Goal: Information Seeking & Learning: Learn about a topic

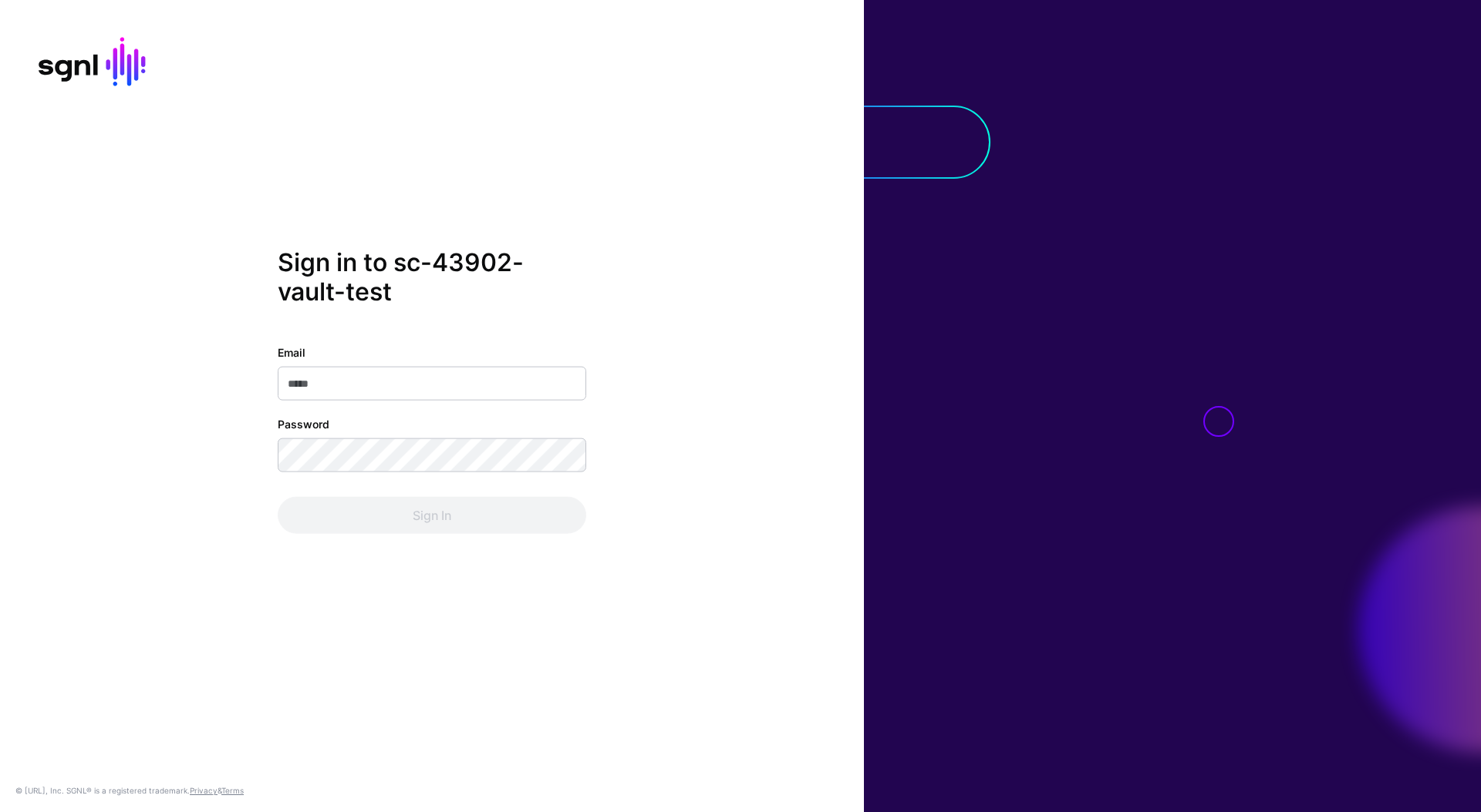
click at [544, 380] on input "Email" at bounding box center [432, 383] width 308 height 34
type input "**********"
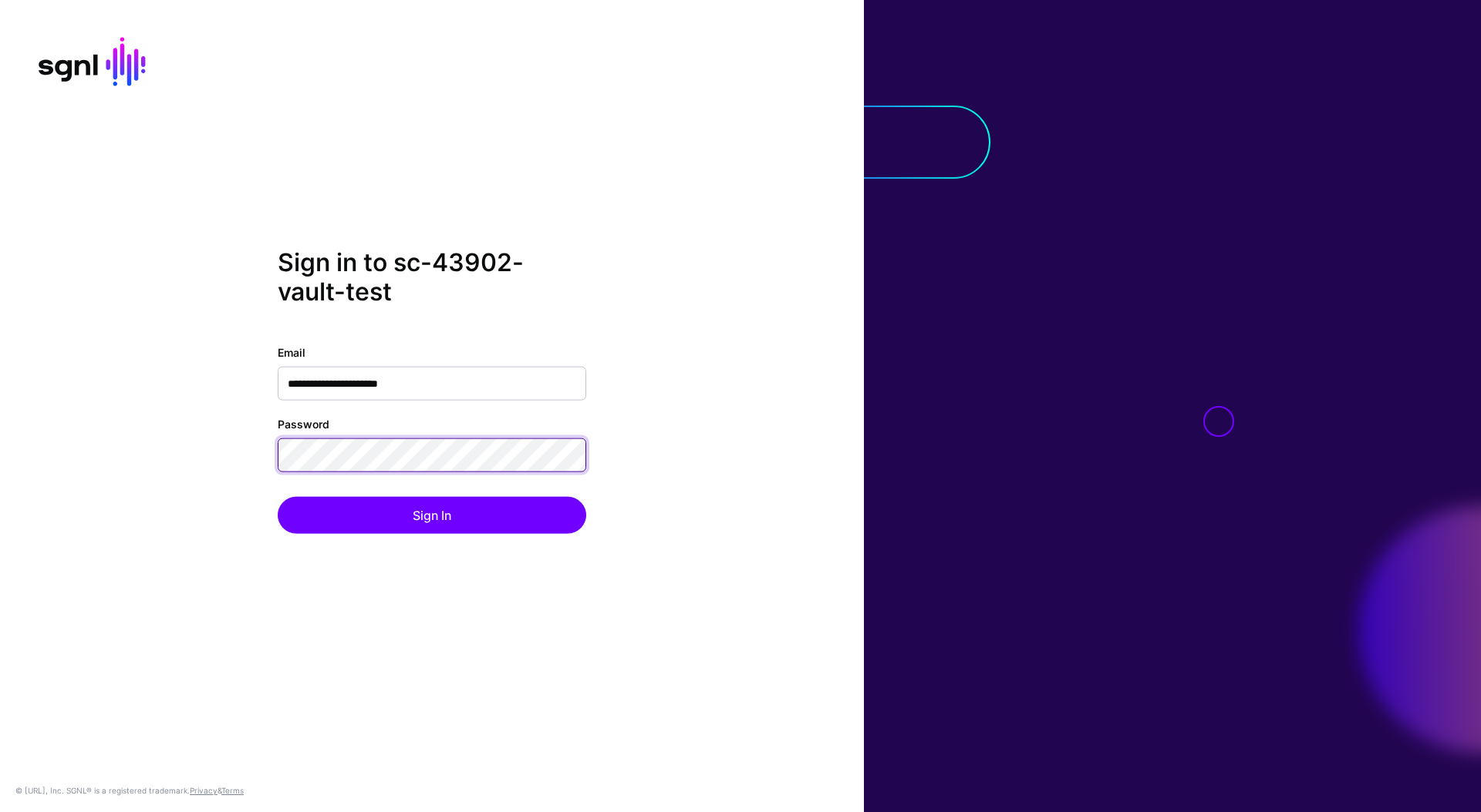
click at [278, 496] on button "Sign In" at bounding box center [432, 514] width 308 height 37
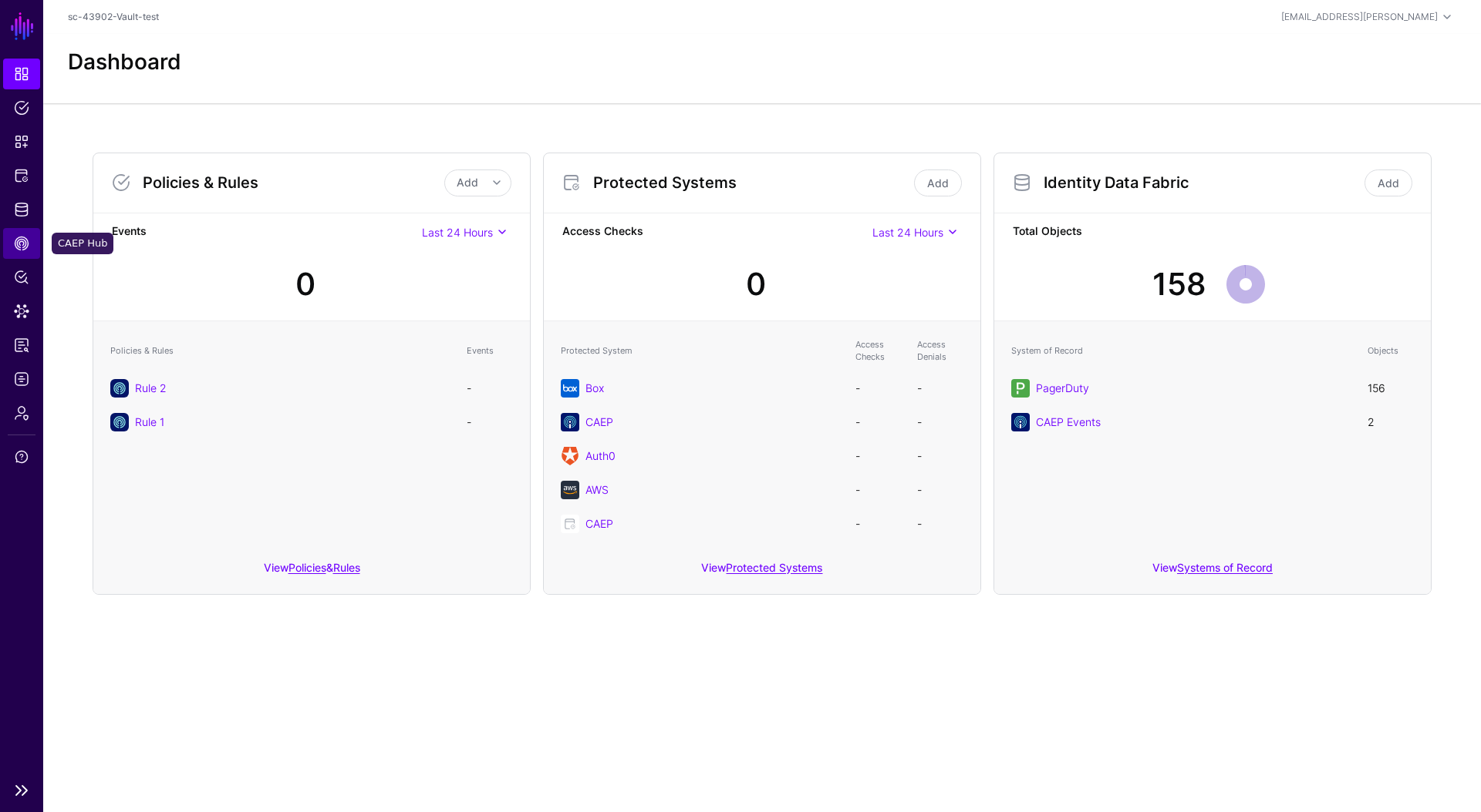
click at [19, 233] on link "CAEP Hub" at bounding box center [21, 243] width 37 height 31
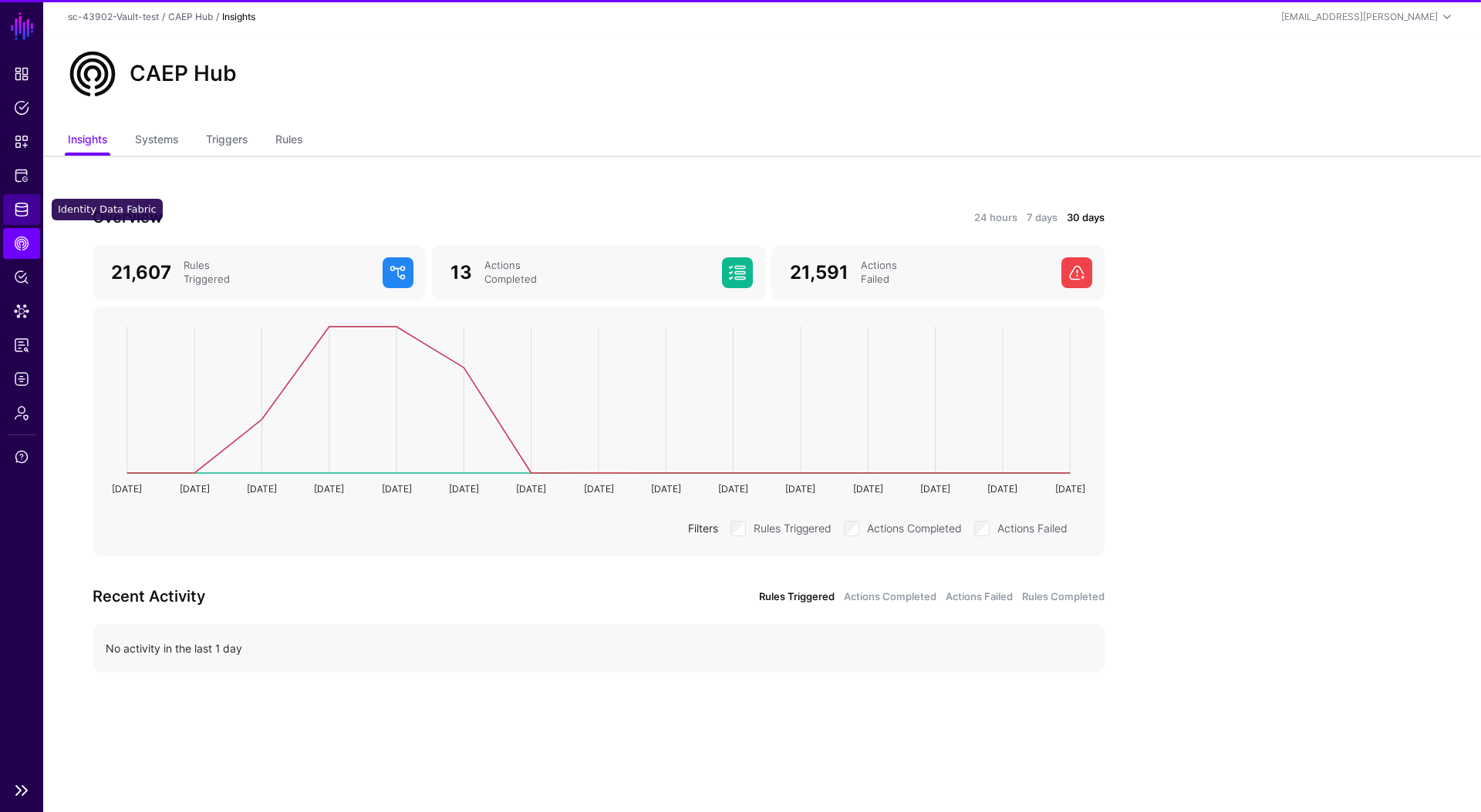
click at [20, 219] on link "Identity Data Fabric" at bounding box center [21, 209] width 37 height 31
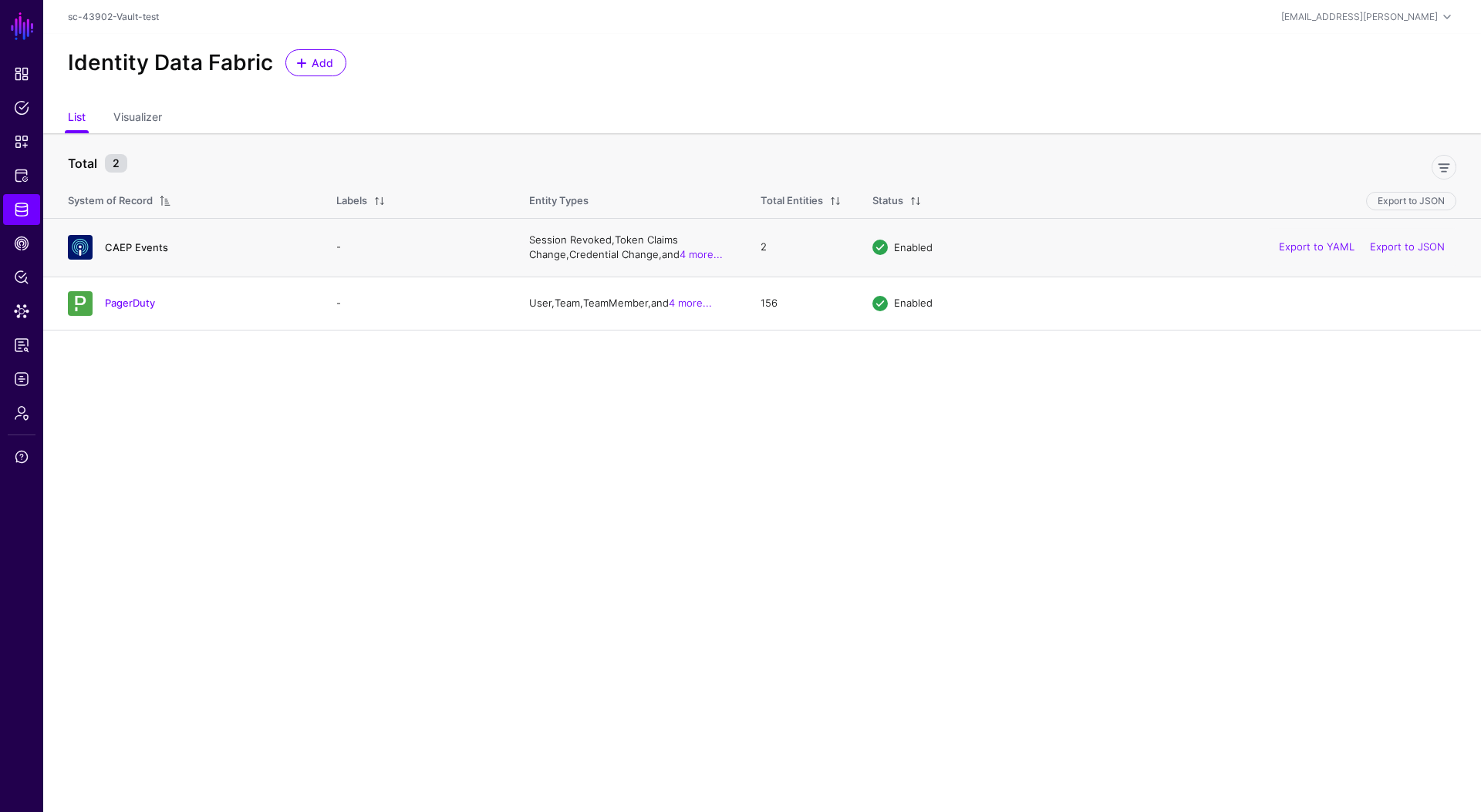
click at [131, 248] on link "CAEP Events" at bounding box center [136, 248] width 63 height 13
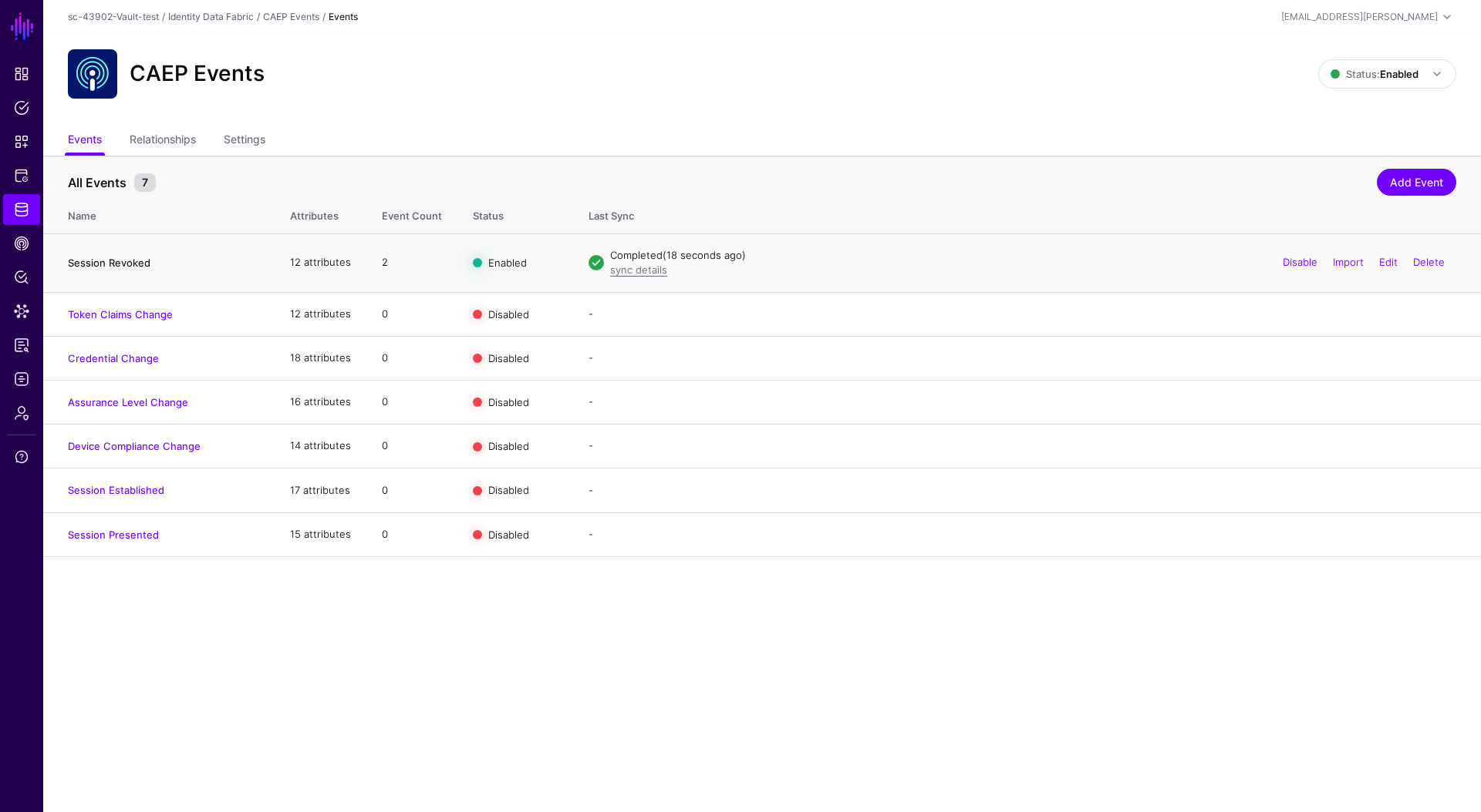
click at [143, 261] on link "Session Revoked" at bounding box center [109, 263] width 83 height 13
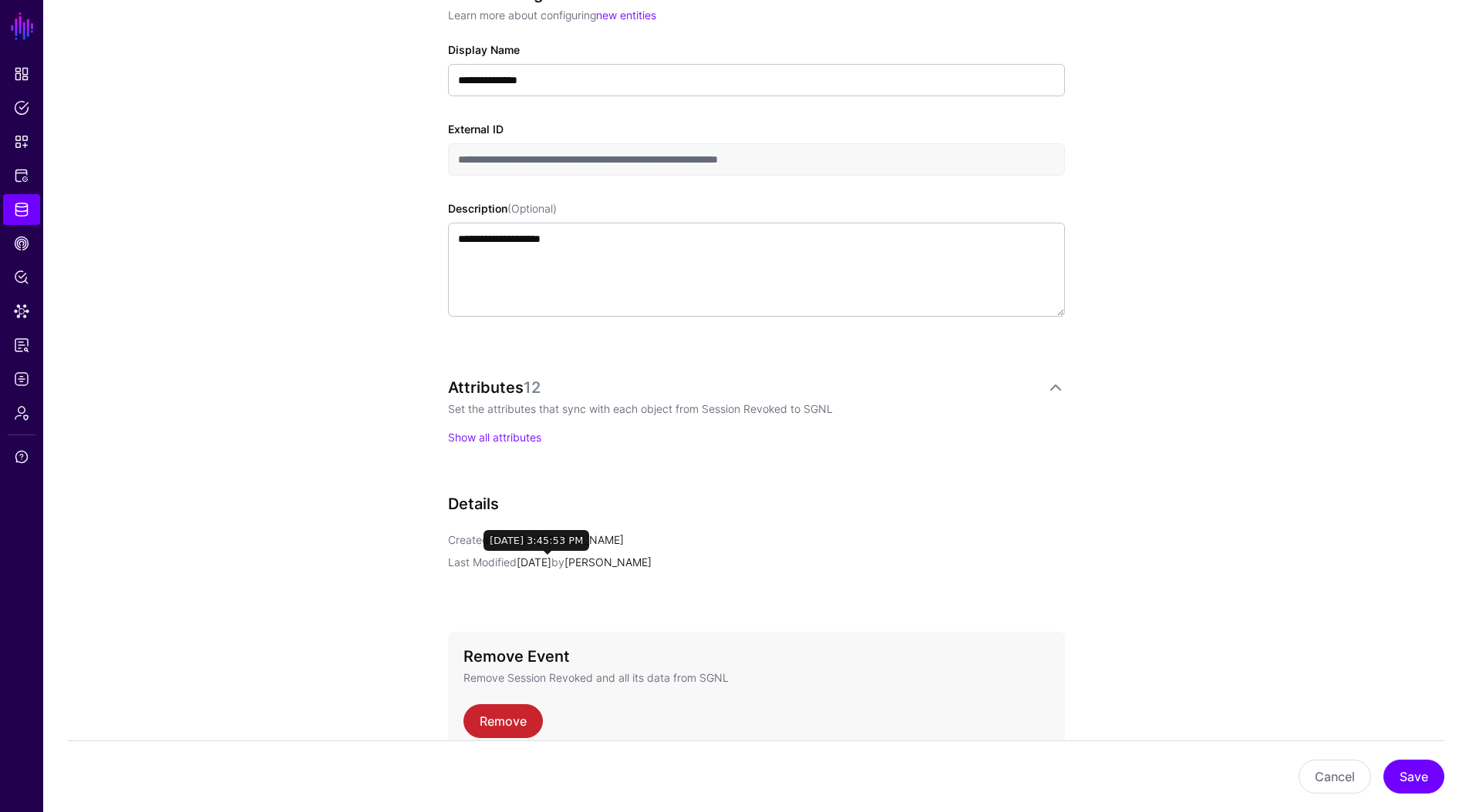
scroll to position [418, 0]
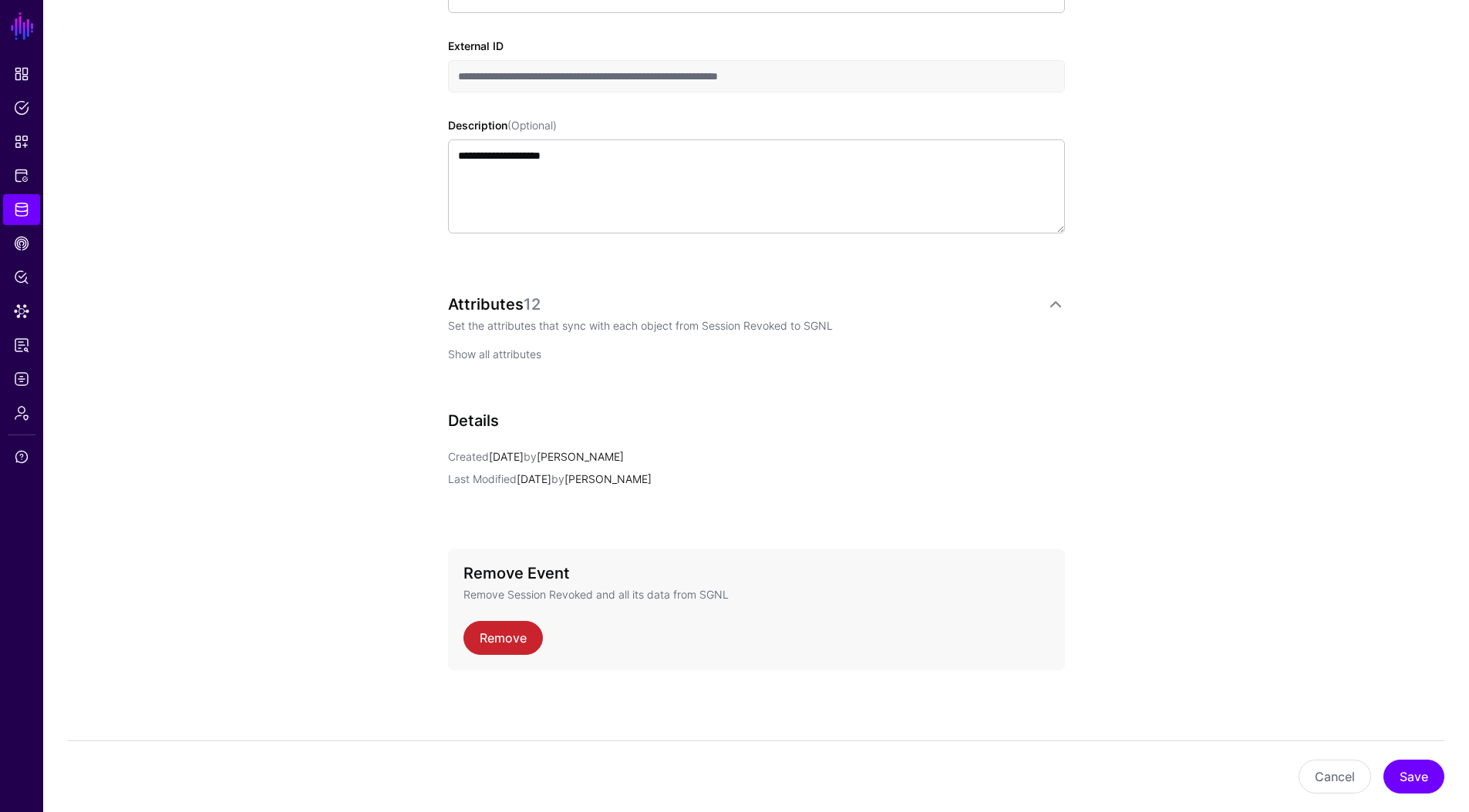
click at [501, 355] on link "Show all attributes" at bounding box center [495, 354] width 94 height 13
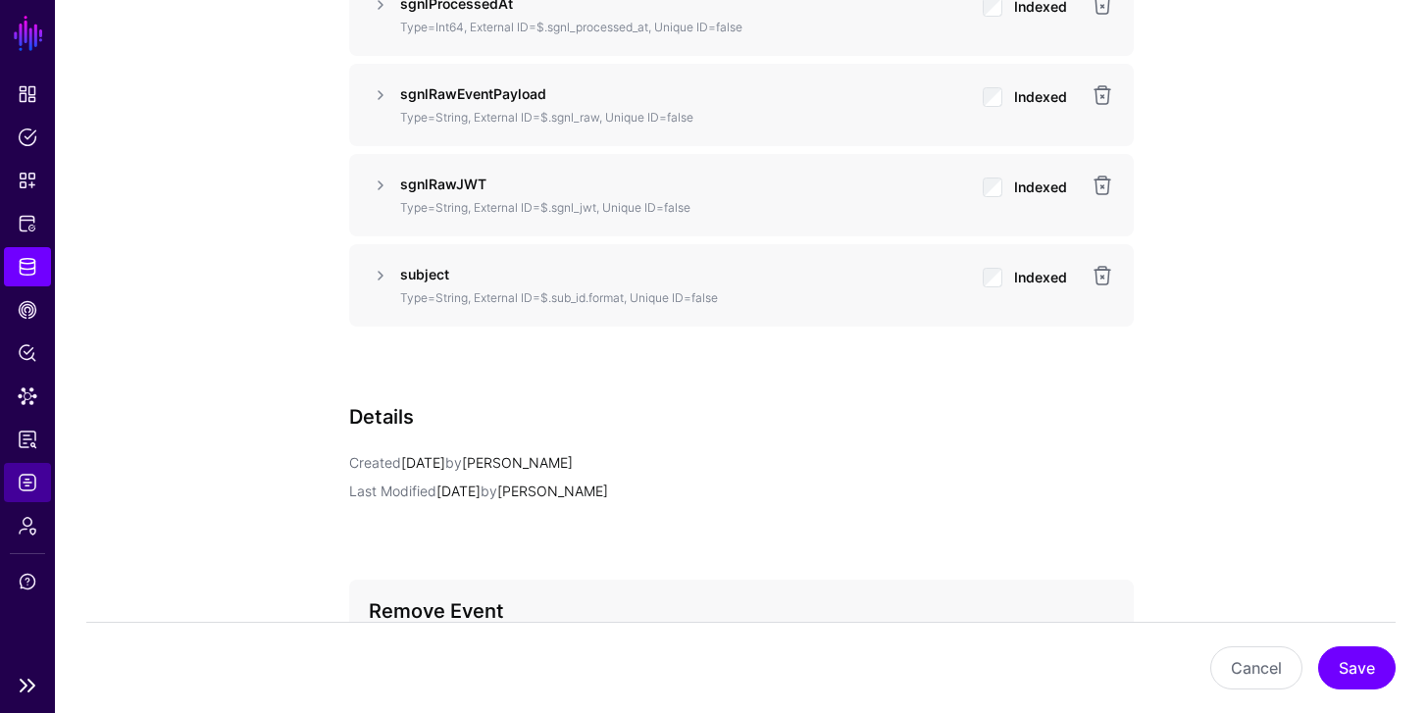
scroll to position [1761, 0]
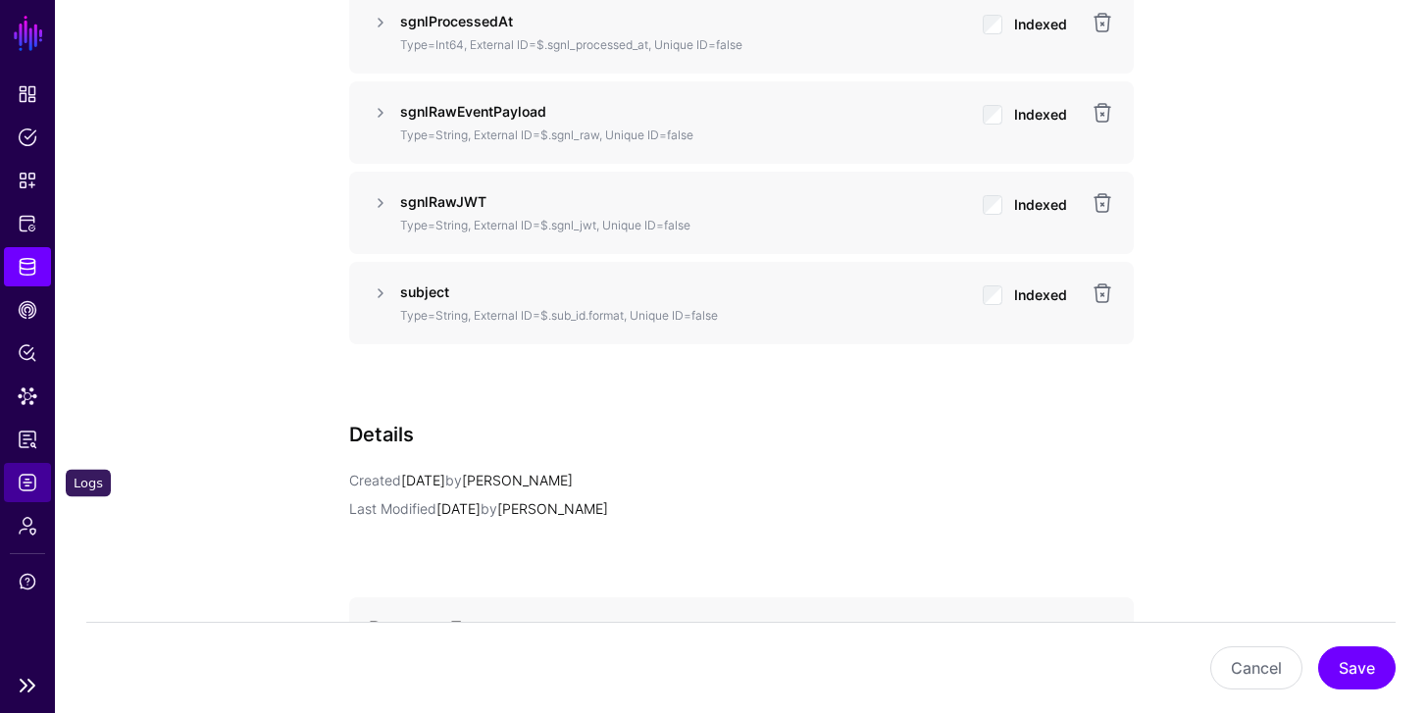
click at [25, 494] on link "Logs" at bounding box center [27, 482] width 47 height 39
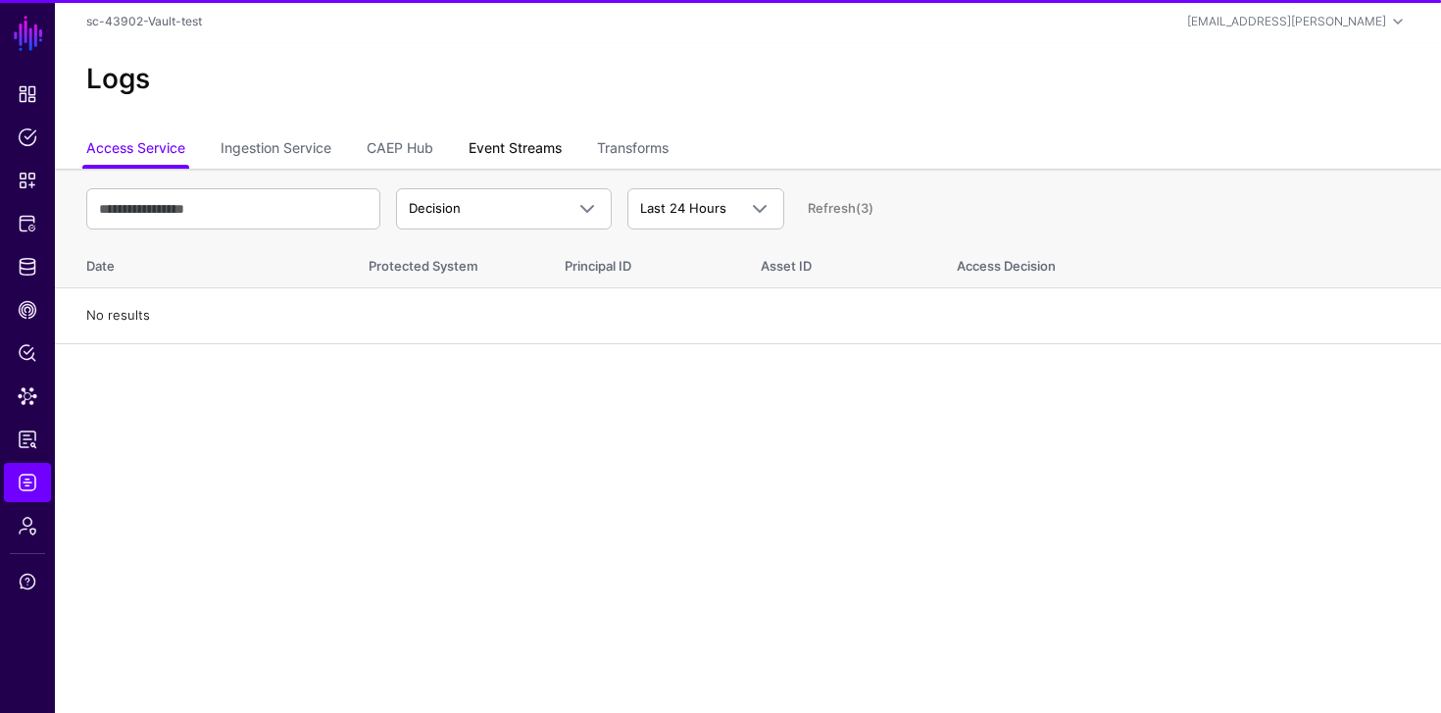
click at [515, 148] on link "Event Streams" at bounding box center [515, 149] width 93 height 37
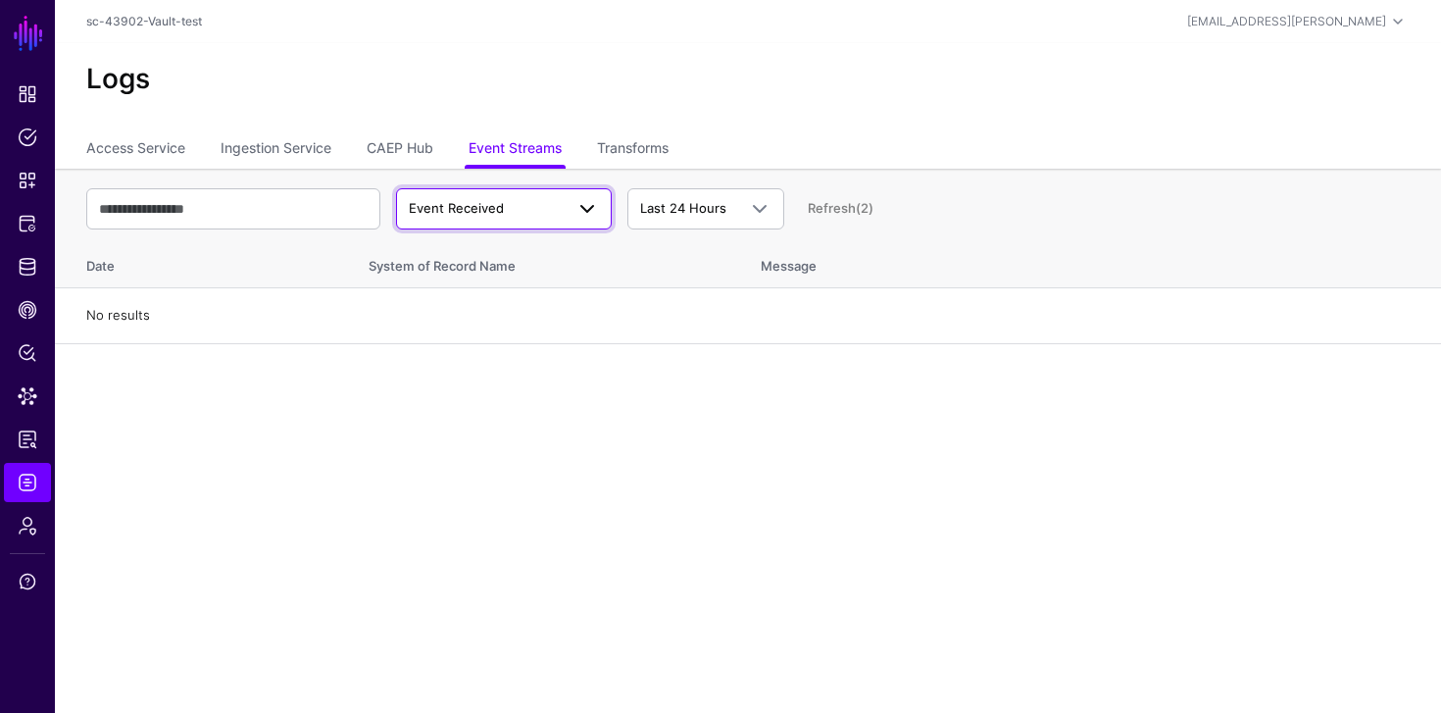
click at [516, 204] on span "Event Received" at bounding box center [486, 209] width 155 height 20
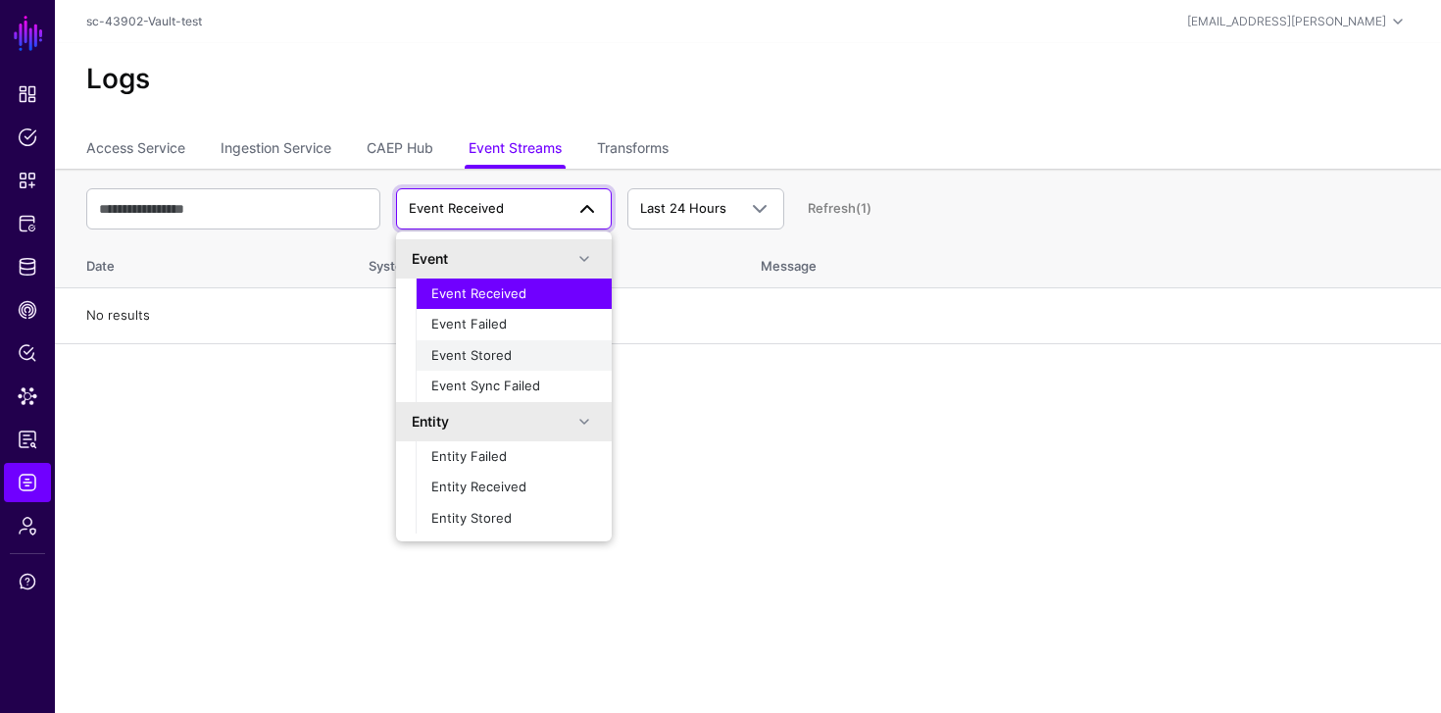
click at [491, 353] on span "Event Stored" at bounding box center [471, 355] width 80 height 16
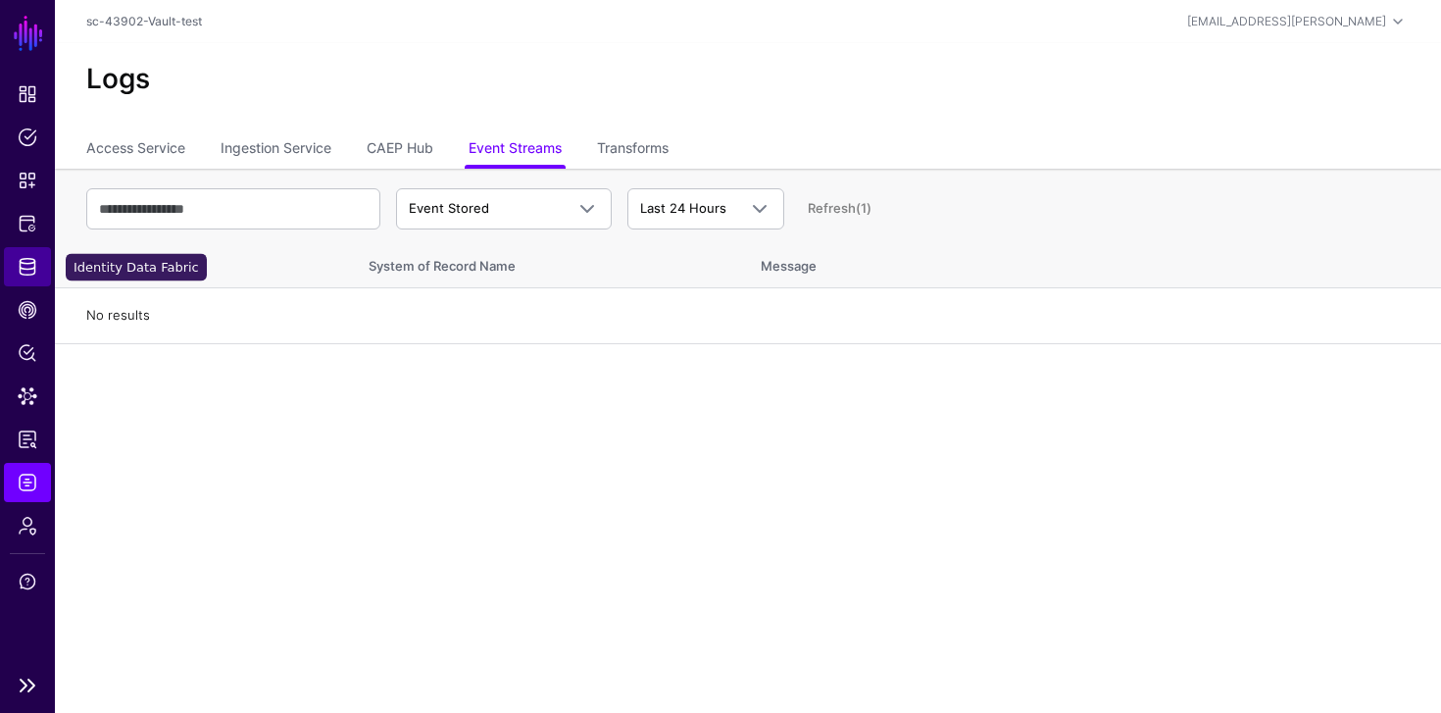
click at [38, 273] on link "Identity Data Fabric" at bounding box center [27, 266] width 47 height 39
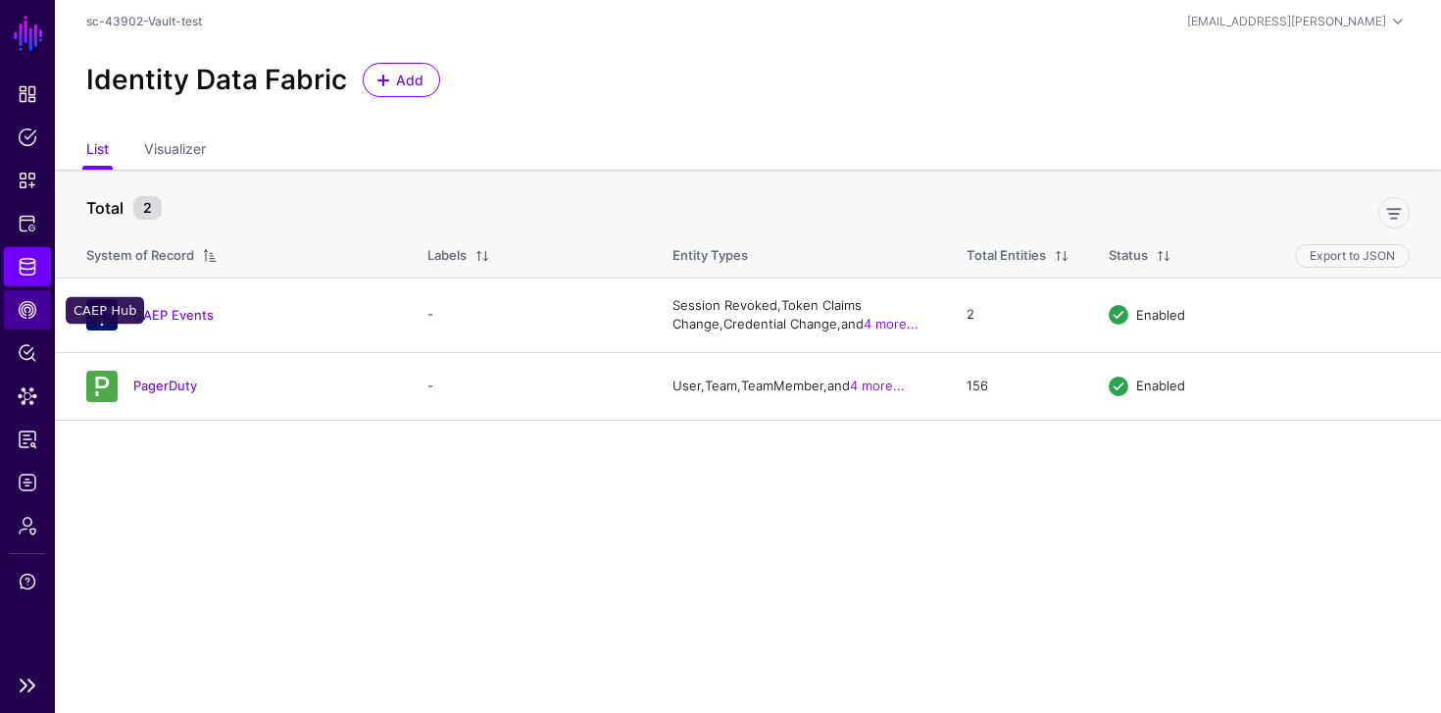
click at [29, 312] on span "CAEP Hub" at bounding box center [28, 310] width 20 height 20
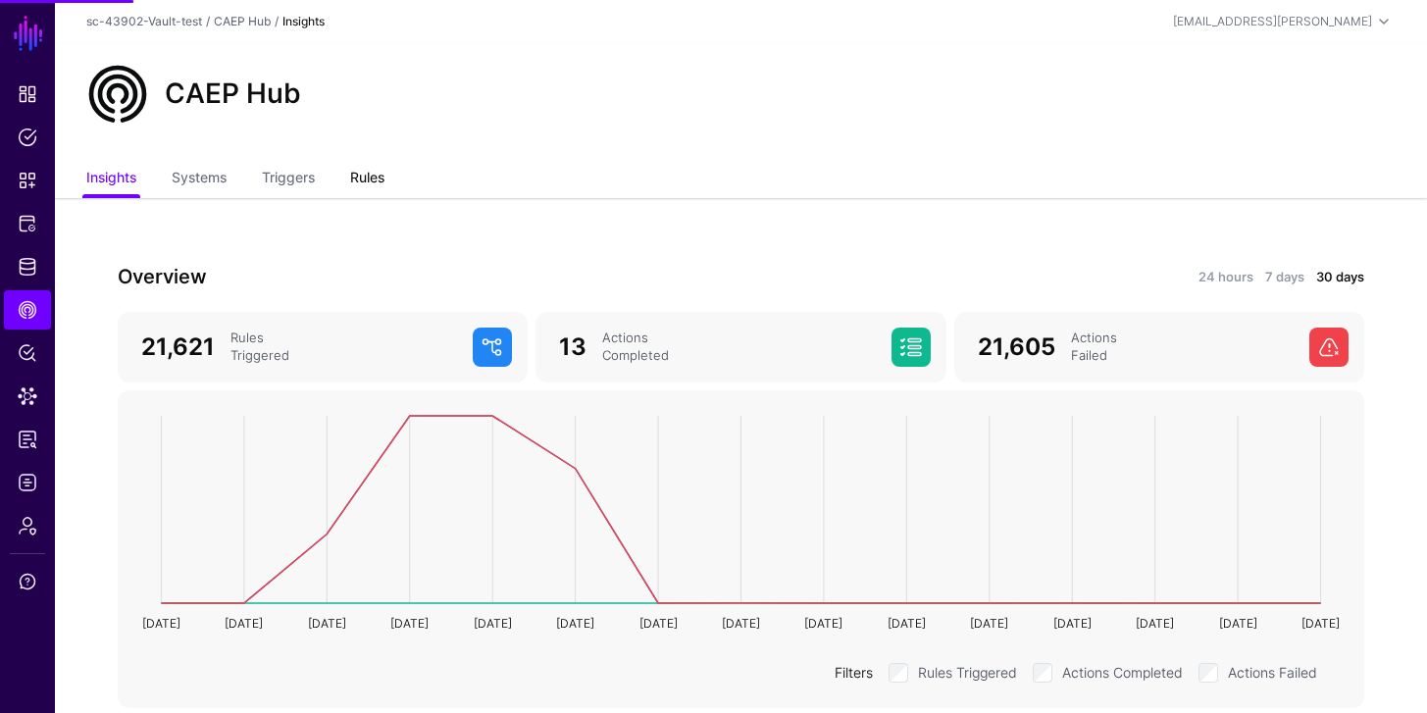
click at [358, 176] on link "Rules" at bounding box center [367, 179] width 34 height 37
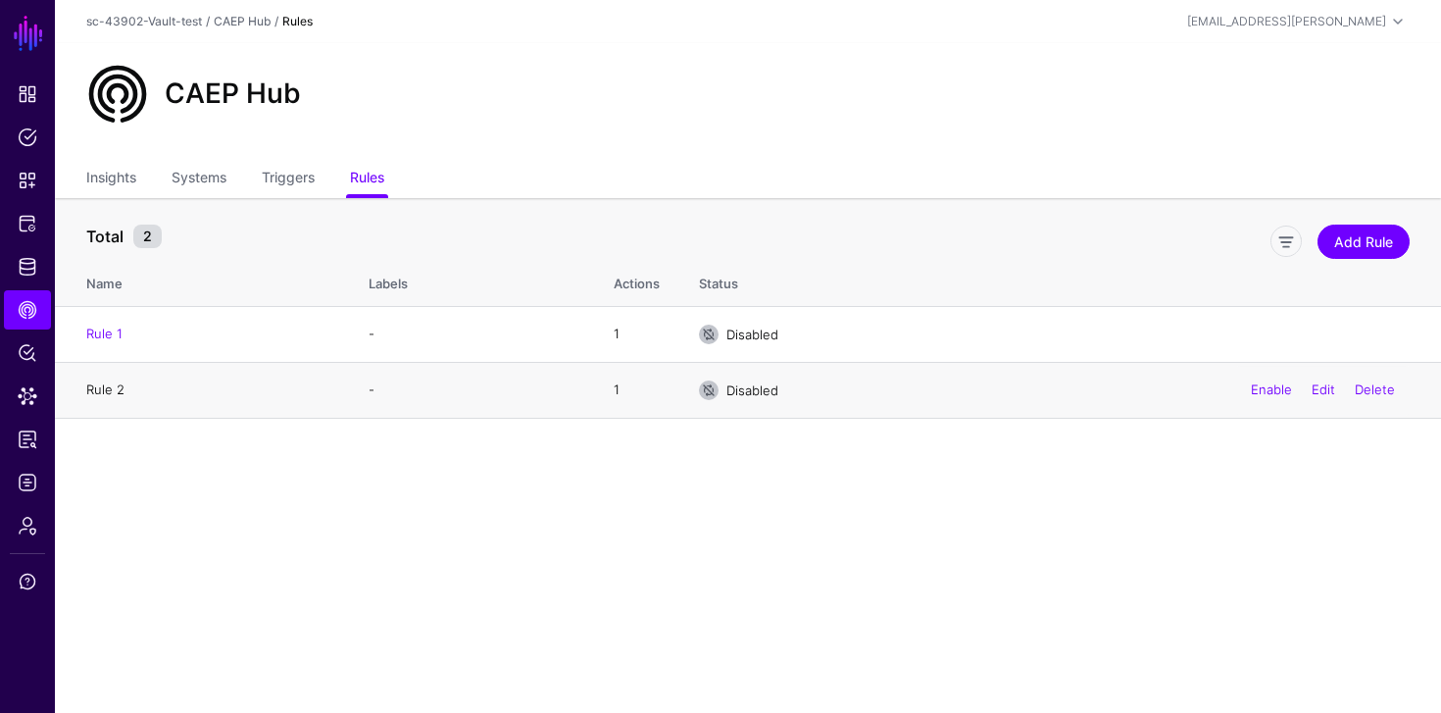
click at [118, 395] on link "Rule 2" at bounding box center [105, 389] width 38 height 16
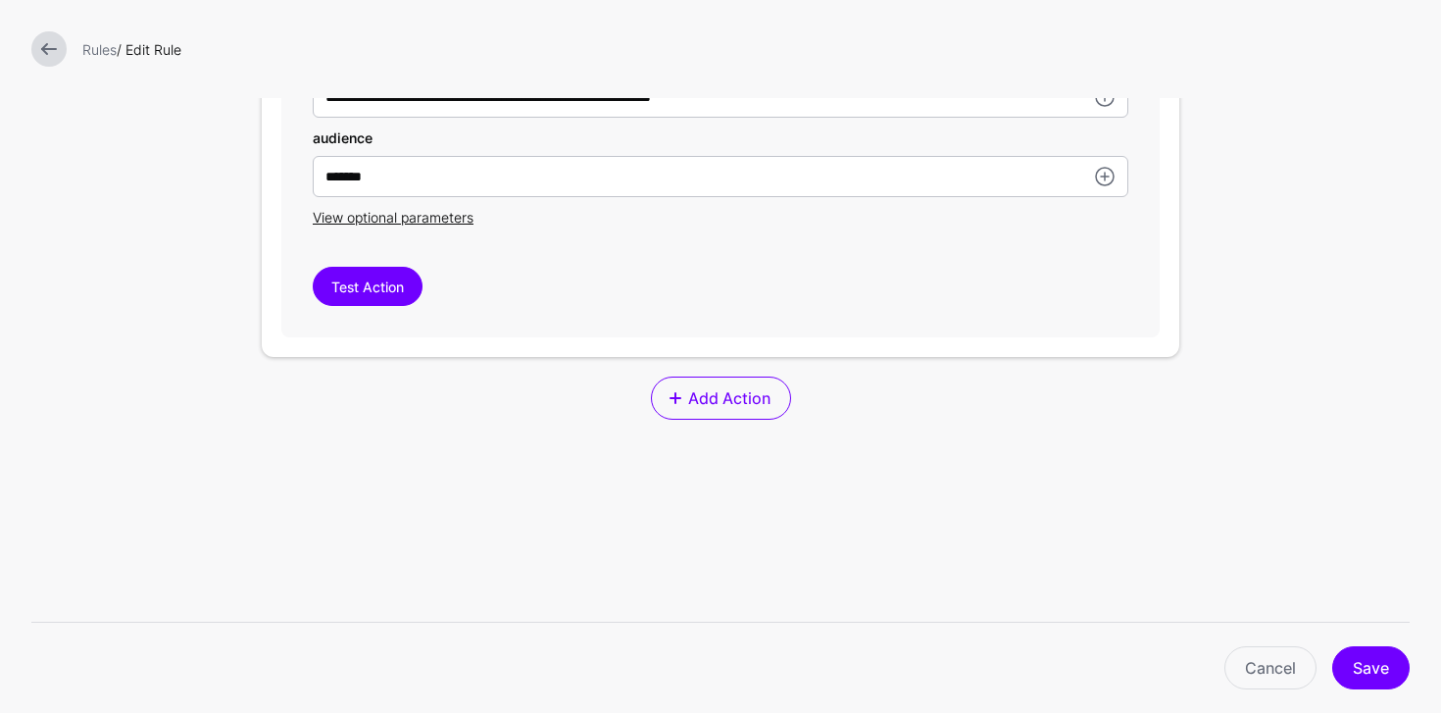
scroll to position [655, 0]
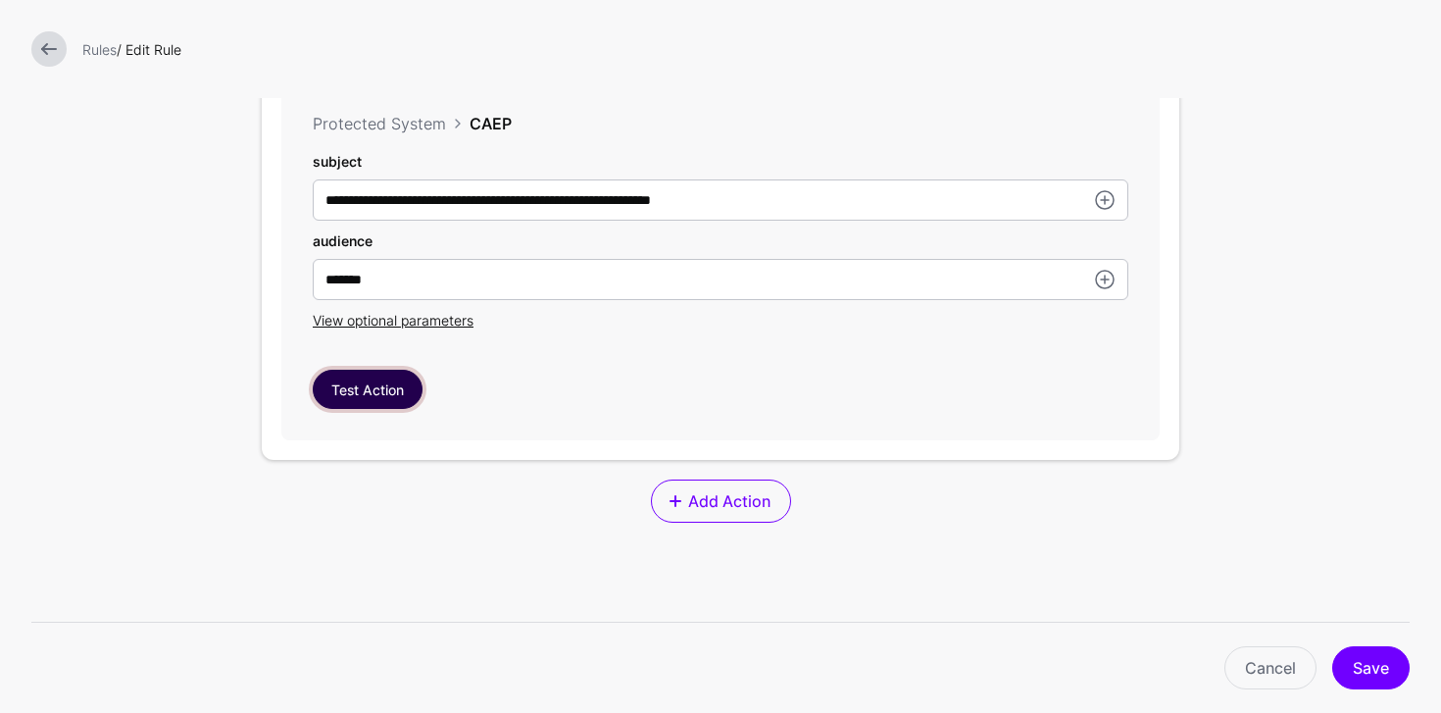
click at [366, 405] on button "Test Action" at bounding box center [368, 389] width 110 height 39
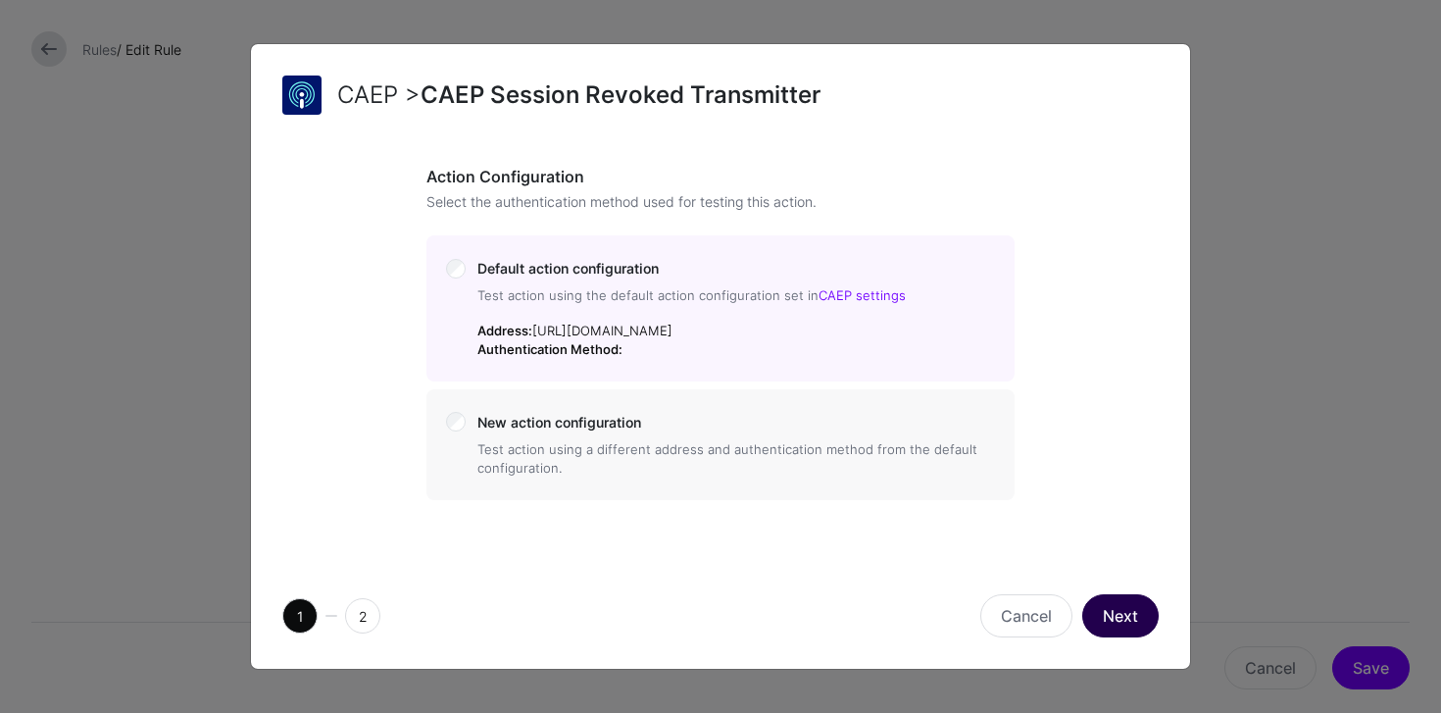
click at [1113, 622] on button "Next" at bounding box center [1120, 615] width 76 height 43
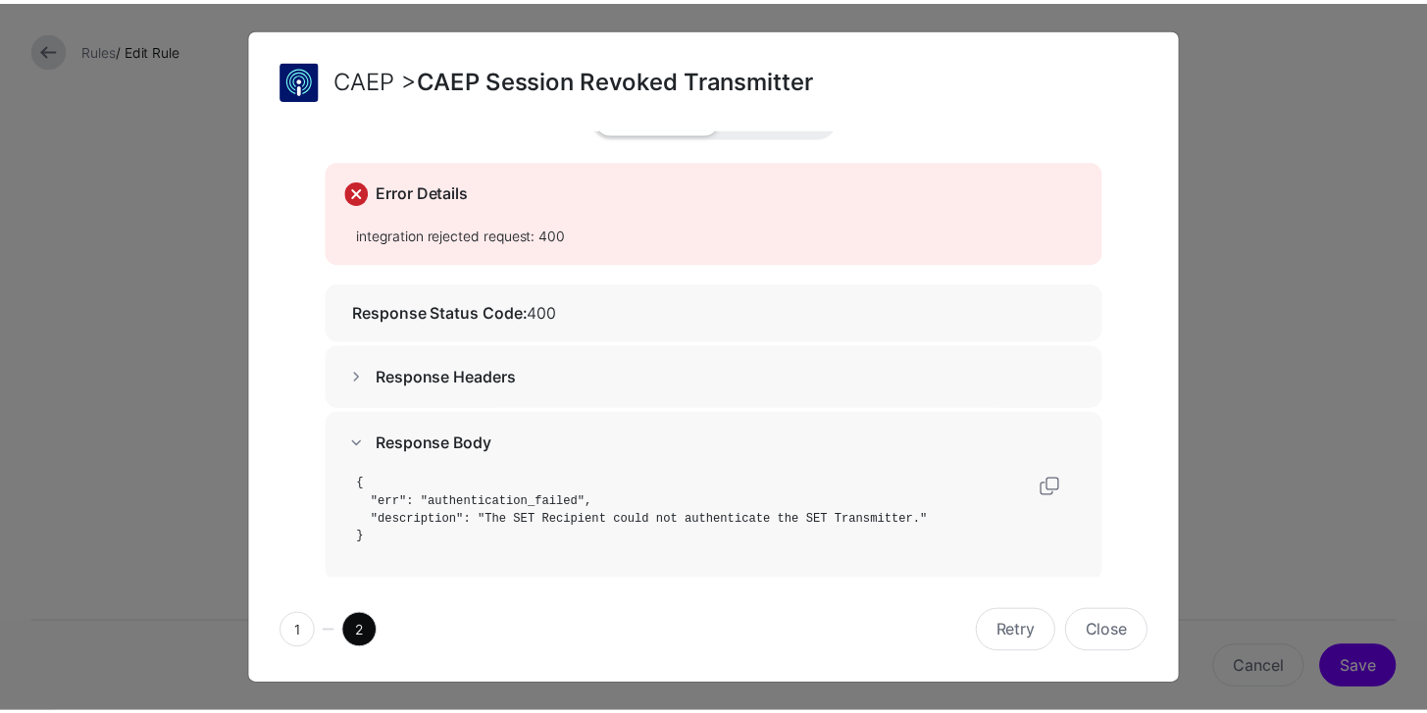
scroll to position [61, 0]
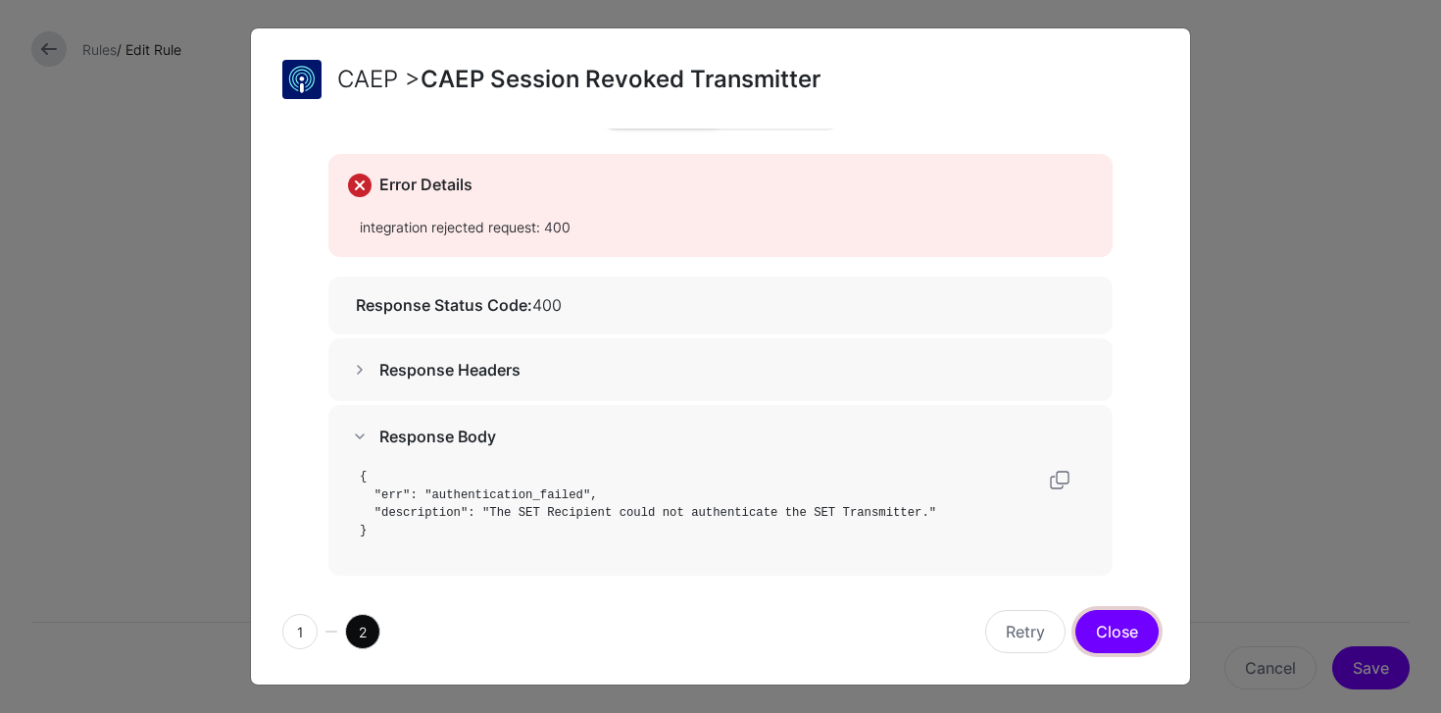
click at [1117, 622] on button "Close" at bounding box center [1117, 631] width 83 height 43
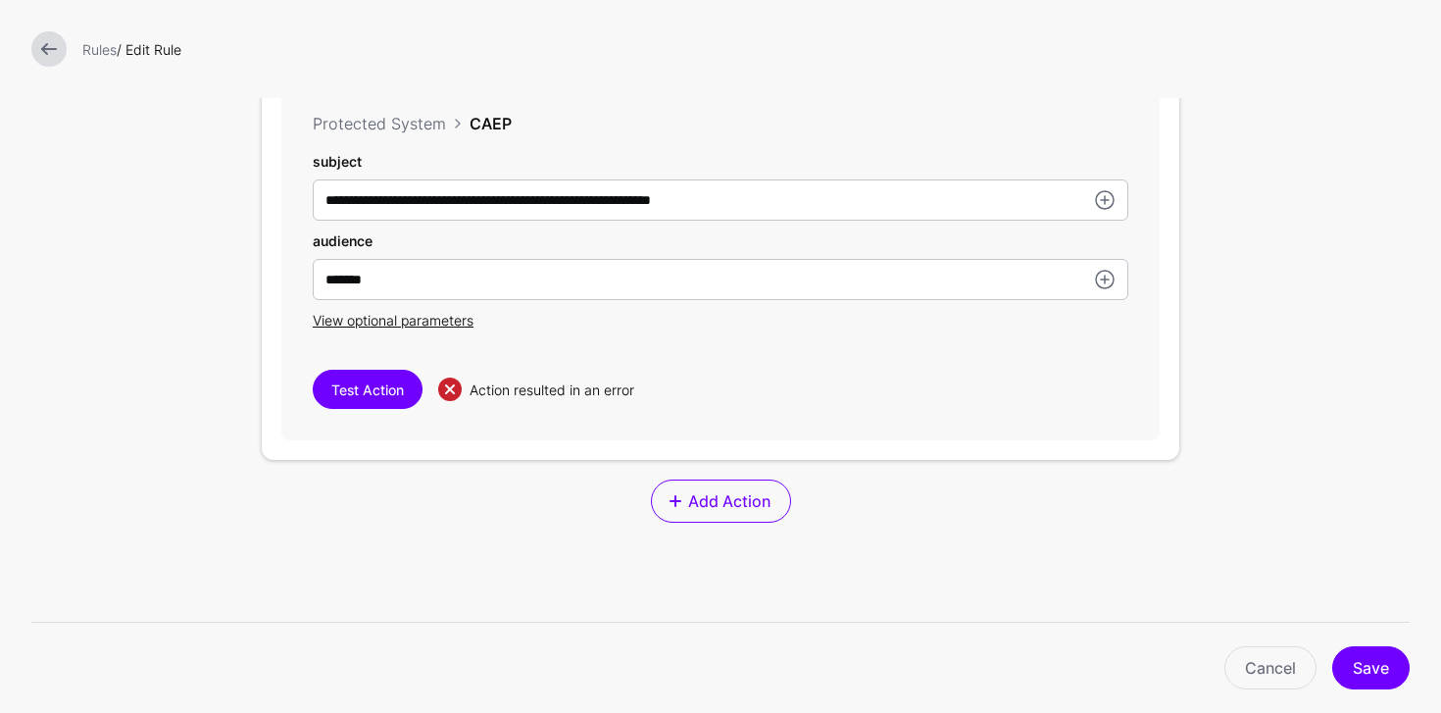
click at [52, 54] on link at bounding box center [48, 48] width 35 height 35
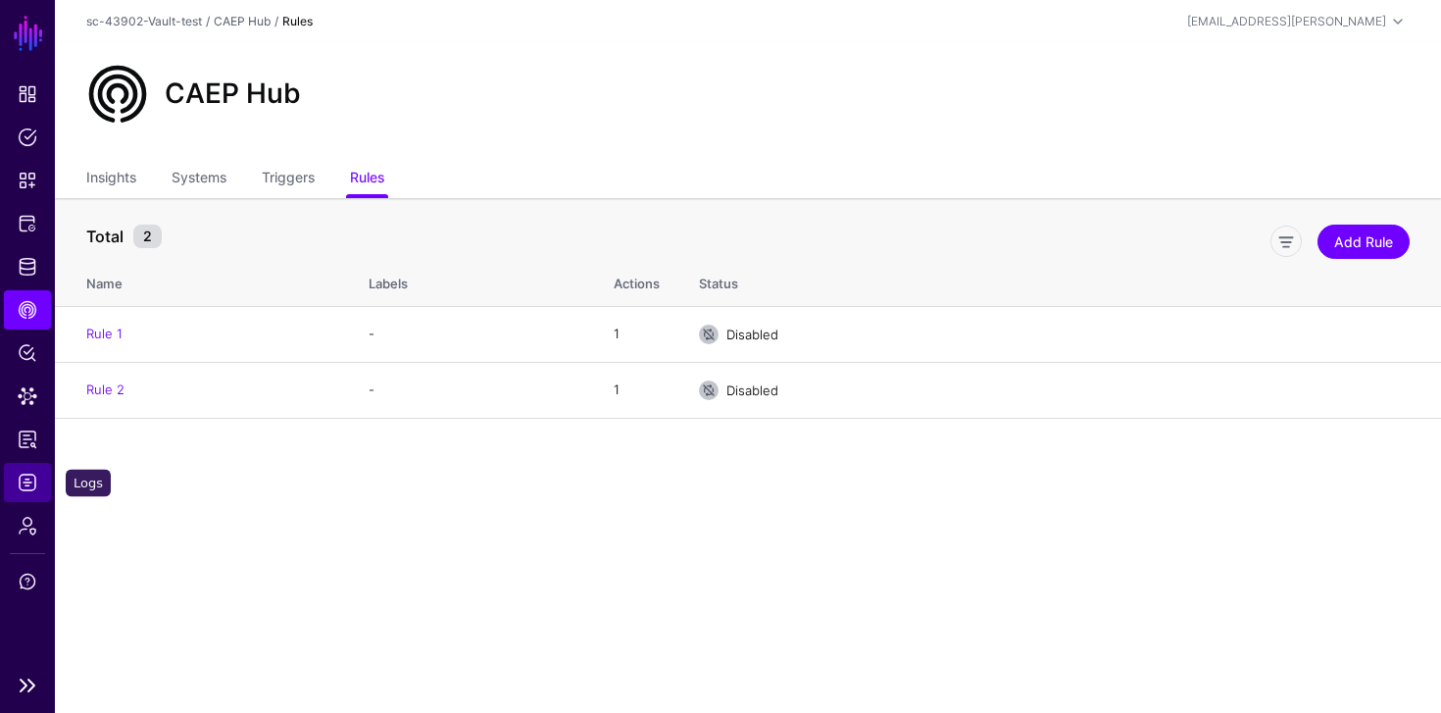
click at [25, 473] on span "Logs" at bounding box center [28, 483] width 20 height 20
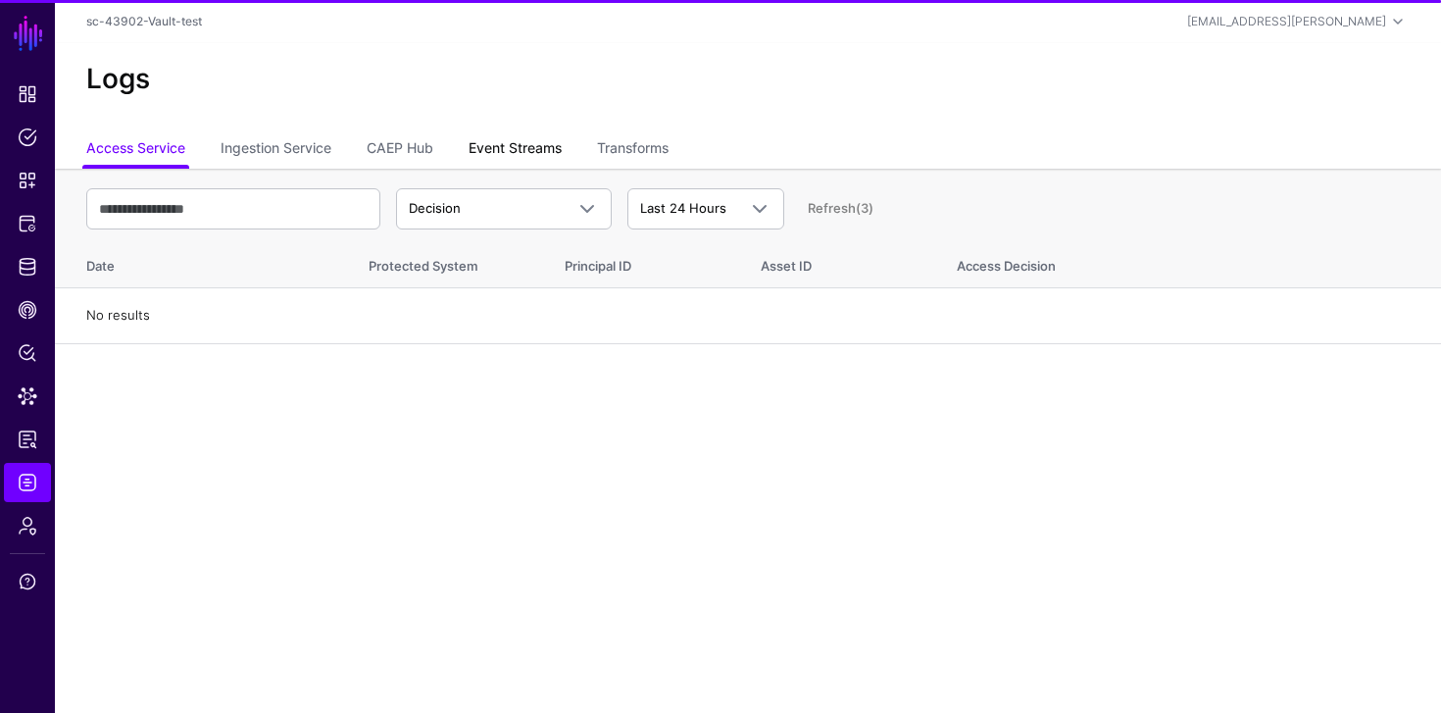
click at [509, 148] on link "Event Streams" at bounding box center [515, 149] width 93 height 37
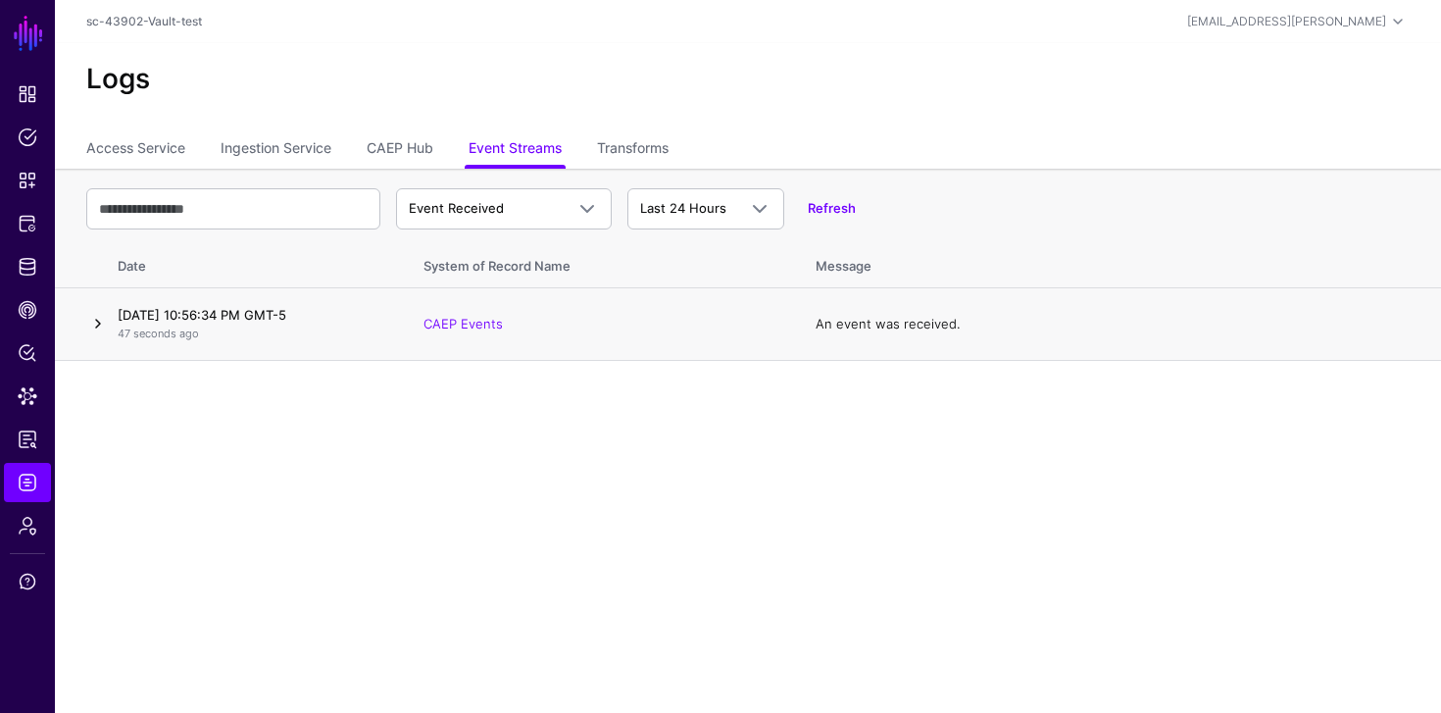
click at [88, 325] on link at bounding box center [98, 324] width 24 height 24
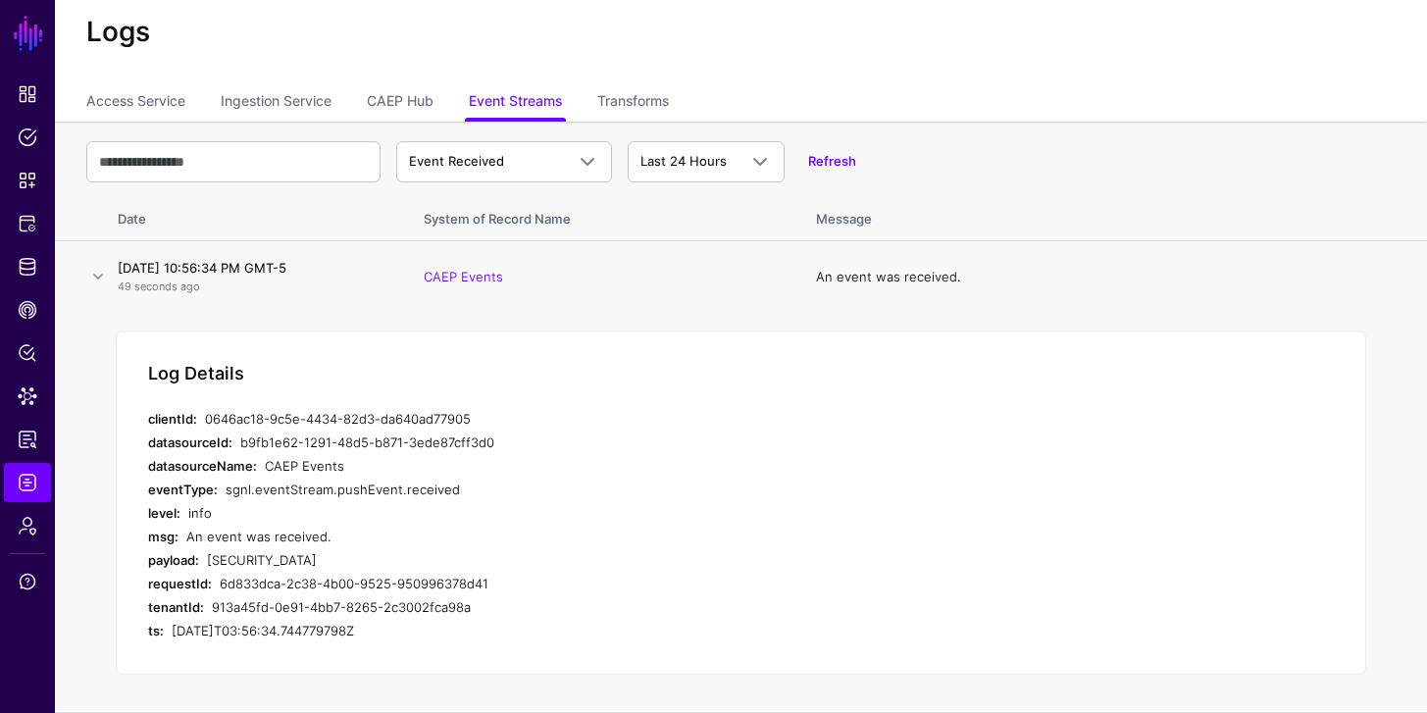
scroll to position [97, 0]
click at [107, 265] on link at bounding box center [98, 277] width 24 height 24
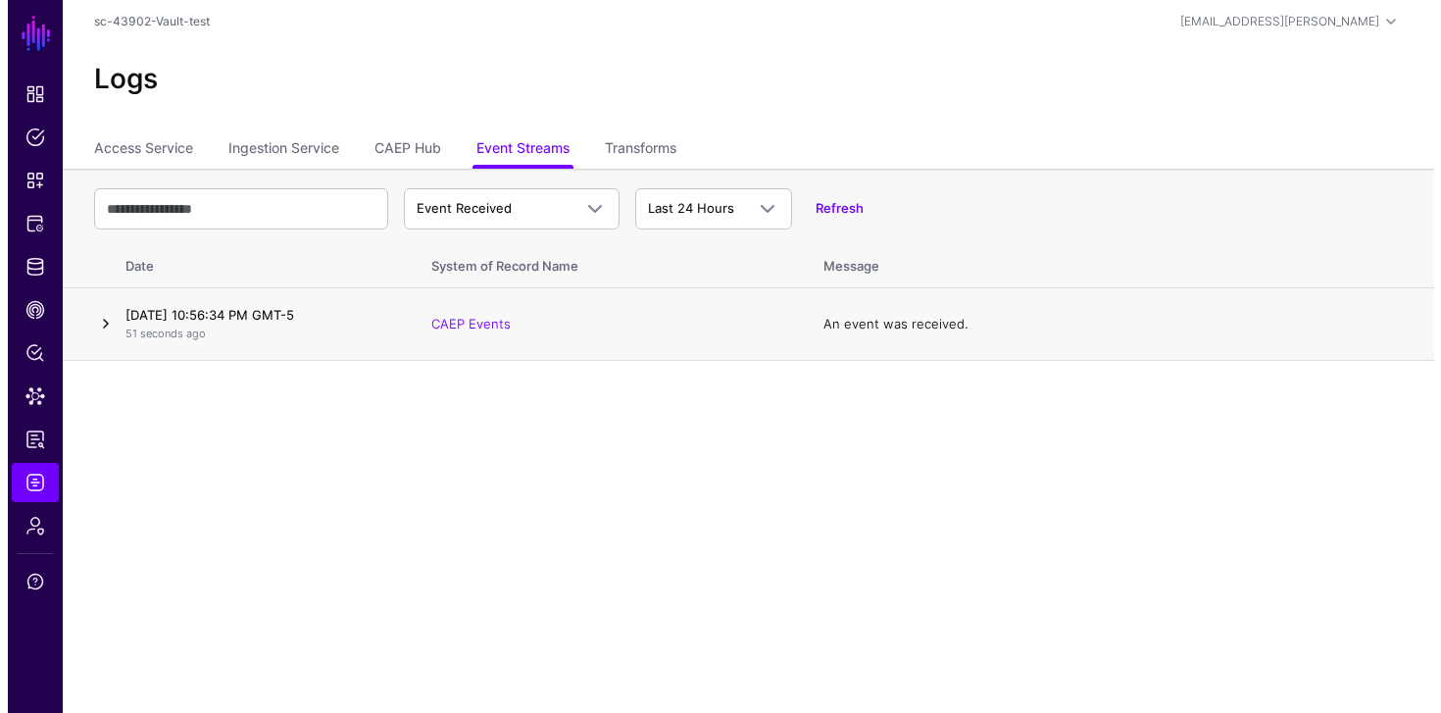
scroll to position [0, 0]
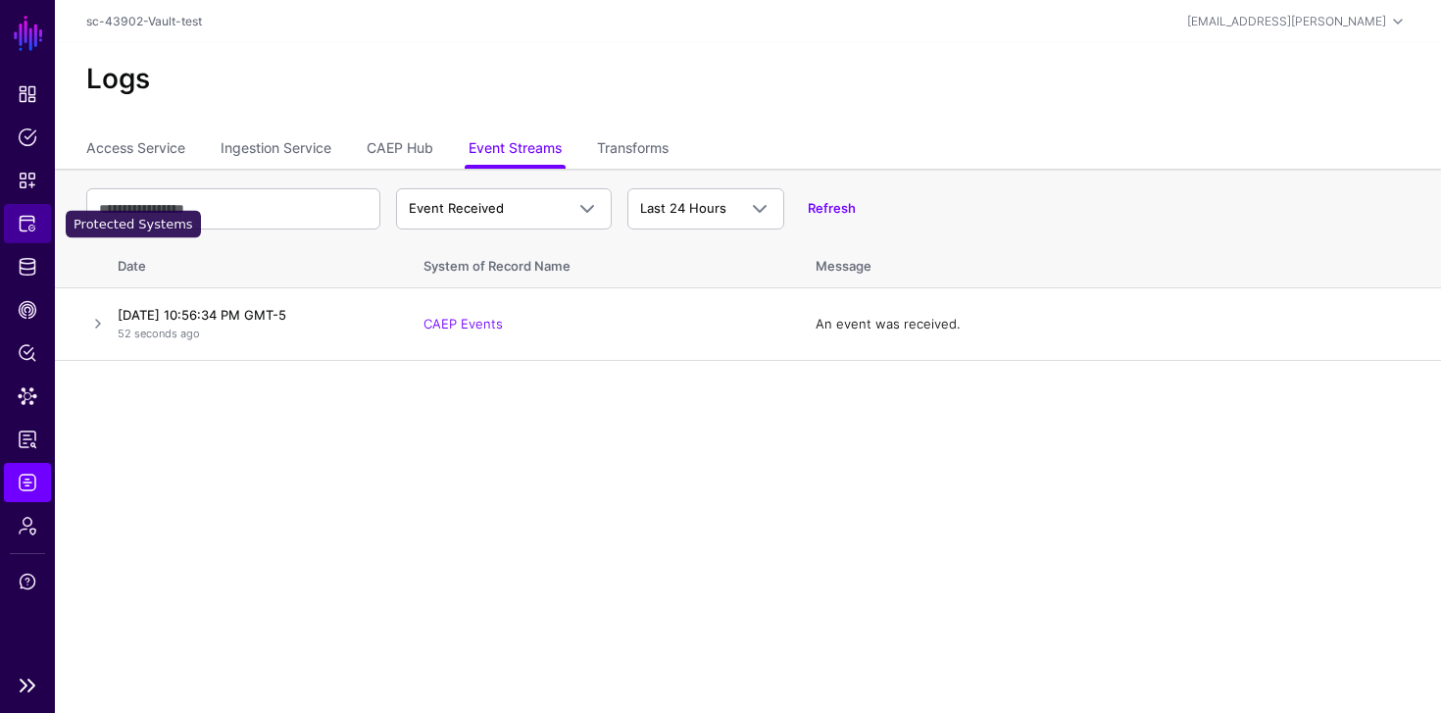
click at [32, 228] on span "Protected Systems" at bounding box center [28, 224] width 20 height 20
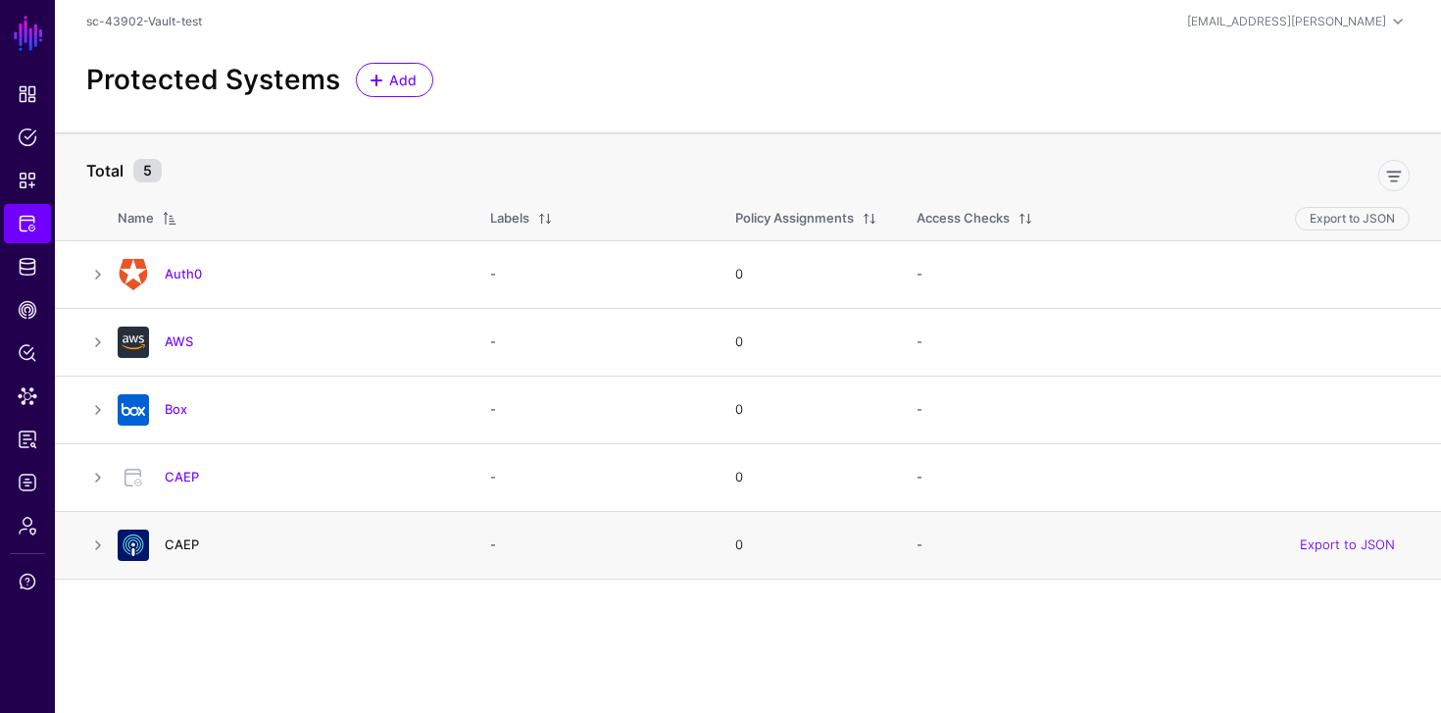
click at [172, 546] on link "CAEP" at bounding box center [182, 544] width 34 height 16
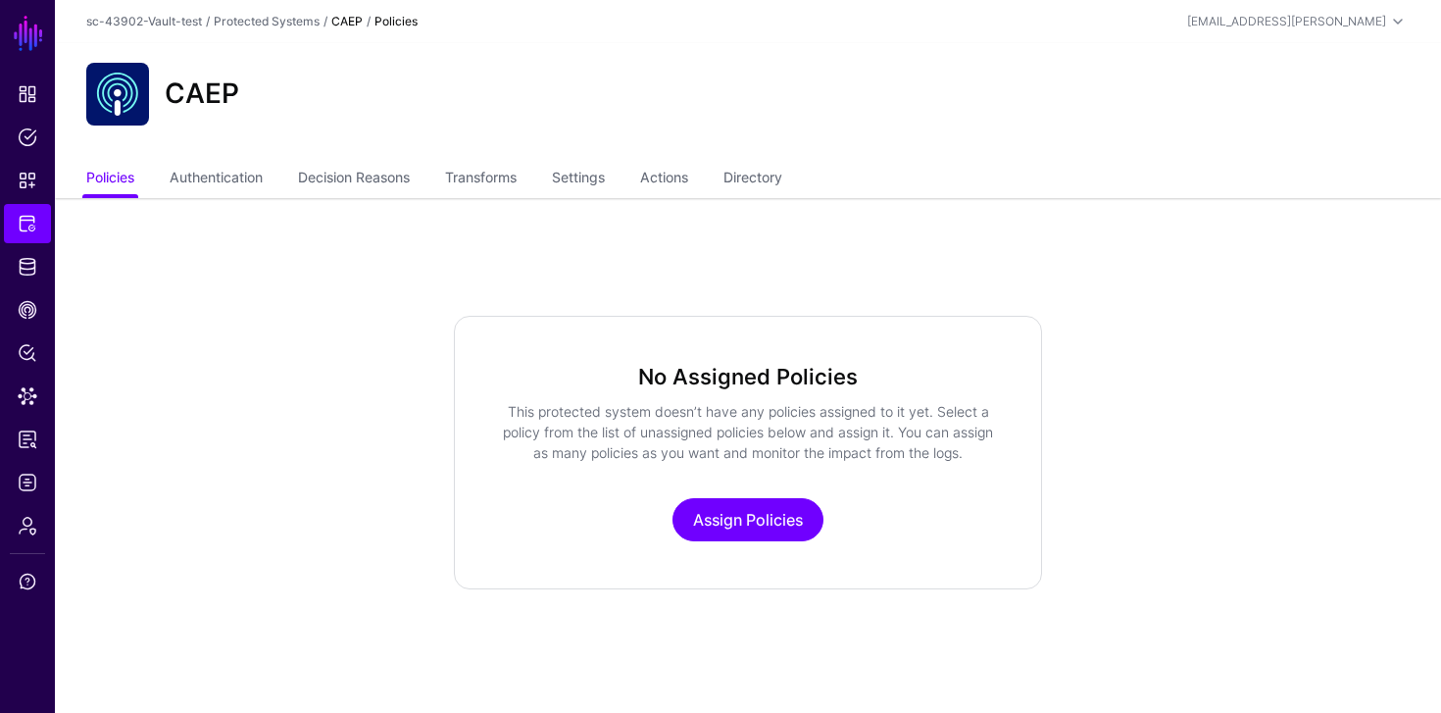
click at [617, 181] on ul "Policies Authentication Decision Reasons Transforms Settings Actions Directory" at bounding box center [748, 179] width 1324 height 37
click at [605, 174] on link "Settings" at bounding box center [578, 179] width 53 height 37
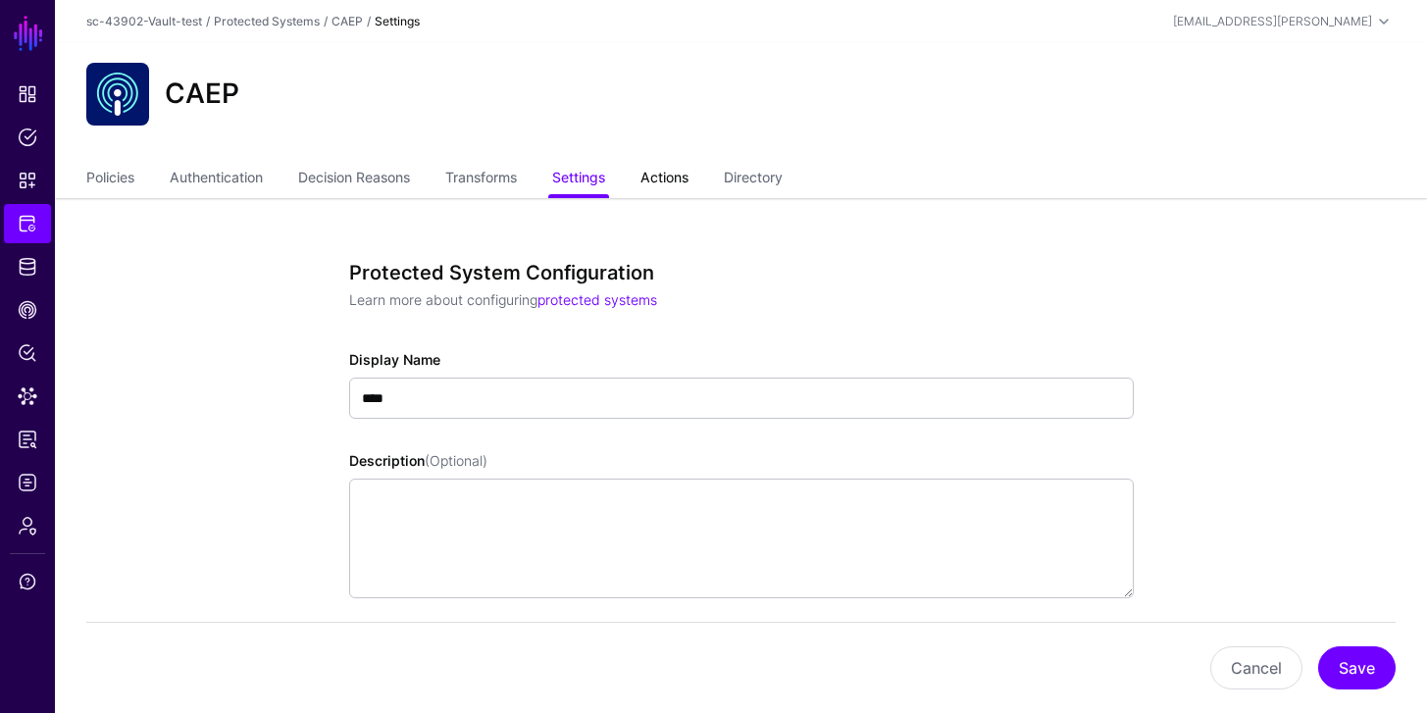
click at [663, 178] on link "Actions" at bounding box center [664, 179] width 48 height 37
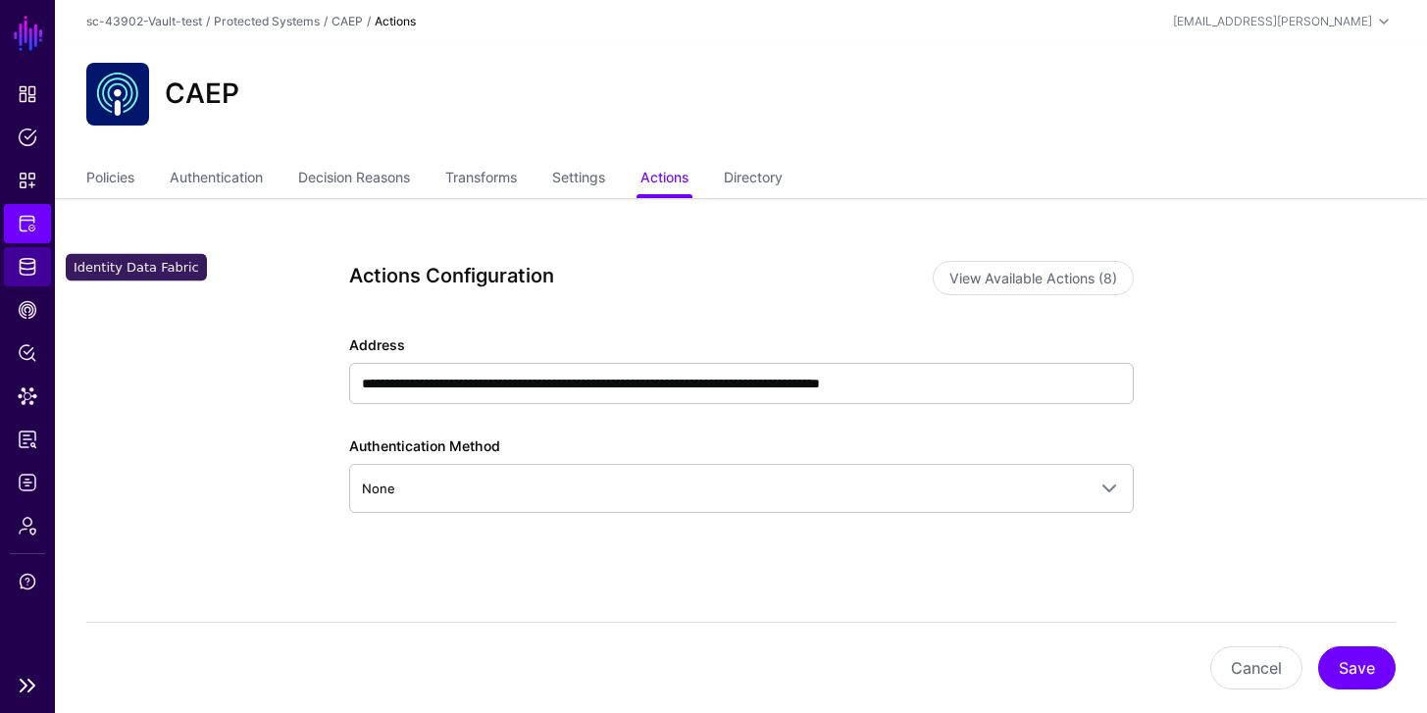
click at [8, 278] on link "Identity Data Fabric" at bounding box center [27, 266] width 47 height 39
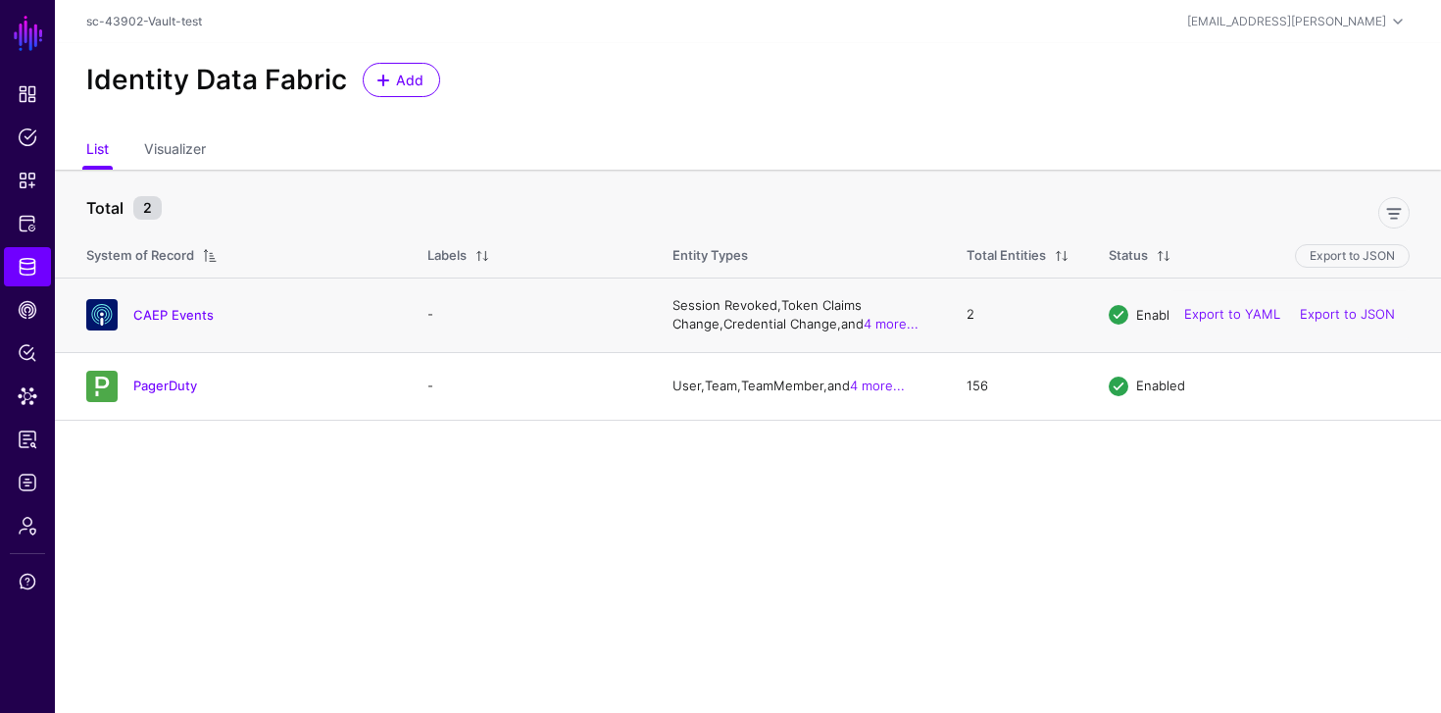
click at [170, 323] on h4 "CAEP Events" at bounding box center [260, 315] width 255 height 18
click at [173, 318] on link "CAEP Events" at bounding box center [173, 315] width 80 height 16
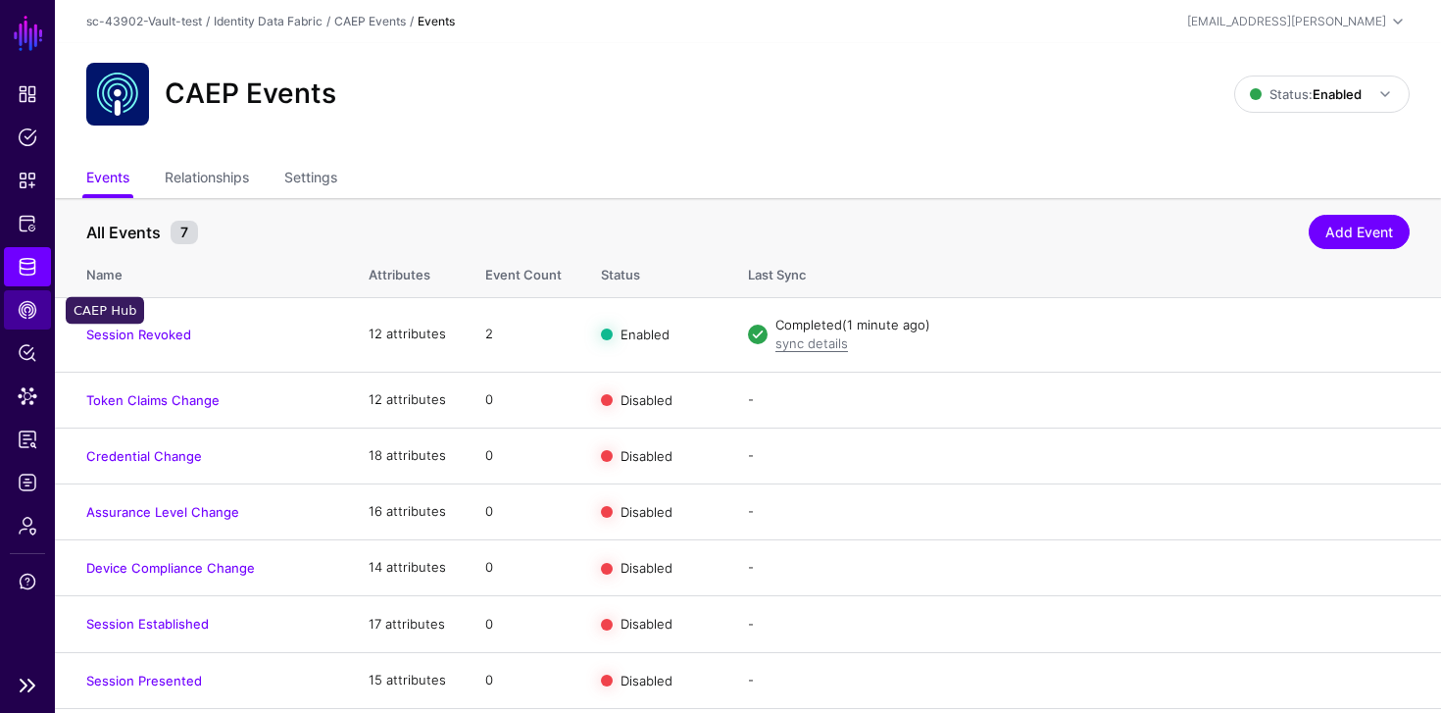
click at [42, 314] on link "CAEP Hub" at bounding box center [27, 309] width 47 height 39
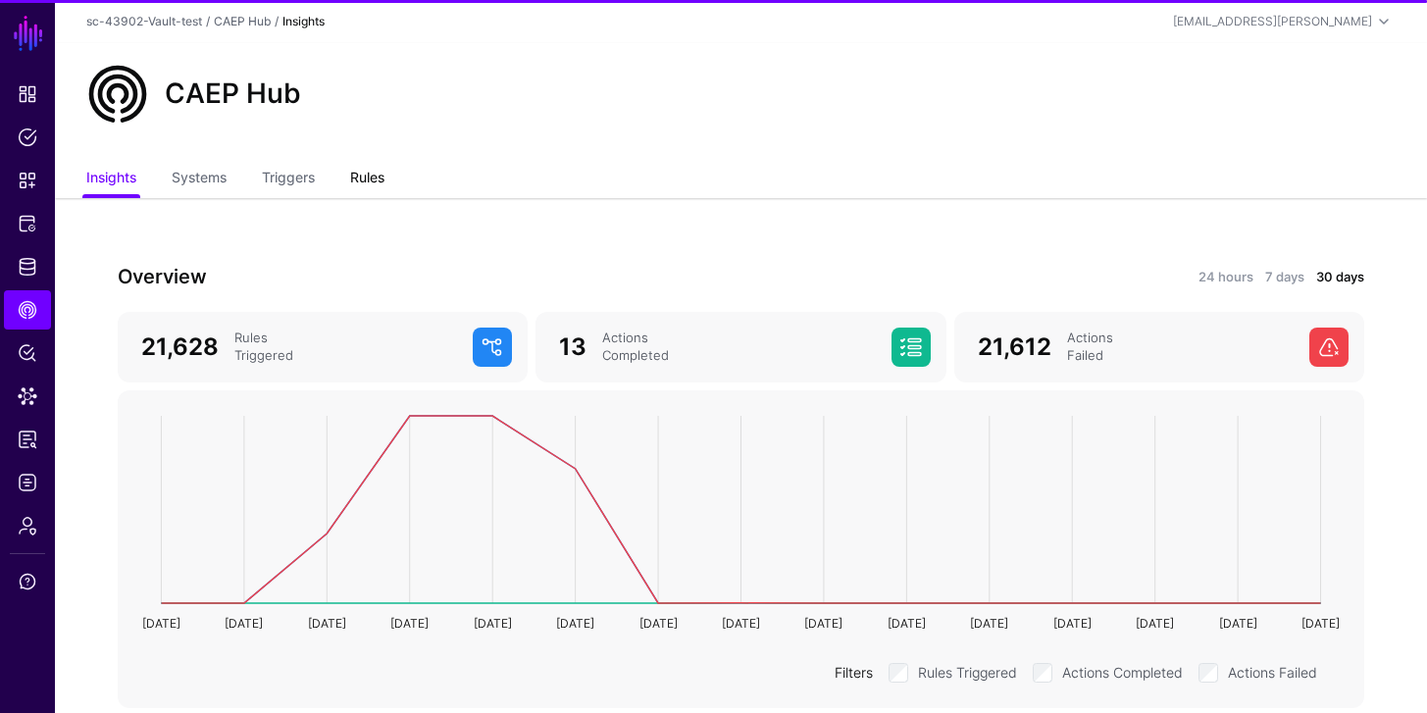
click at [371, 170] on link "Rules" at bounding box center [367, 179] width 34 height 37
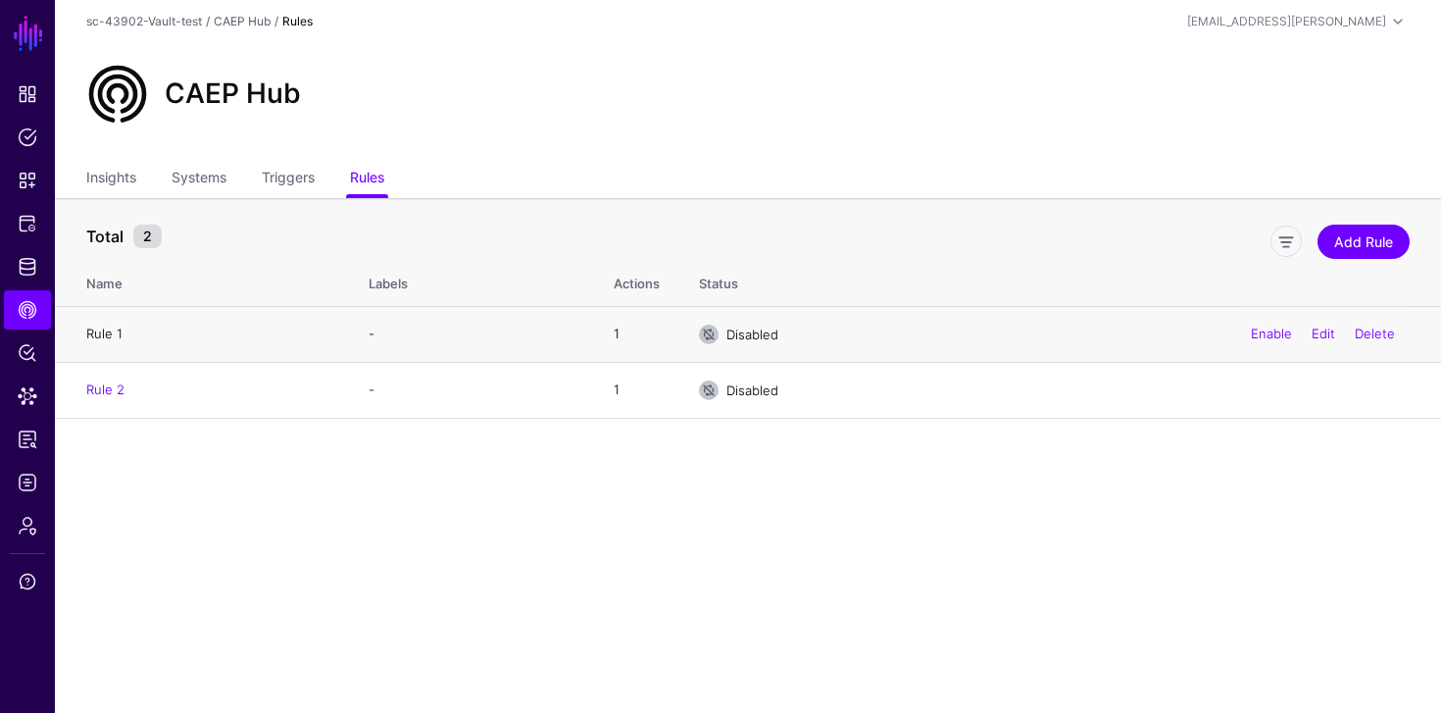
click at [106, 337] on link "Rule 1" at bounding box center [104, 334] width 36 height 16
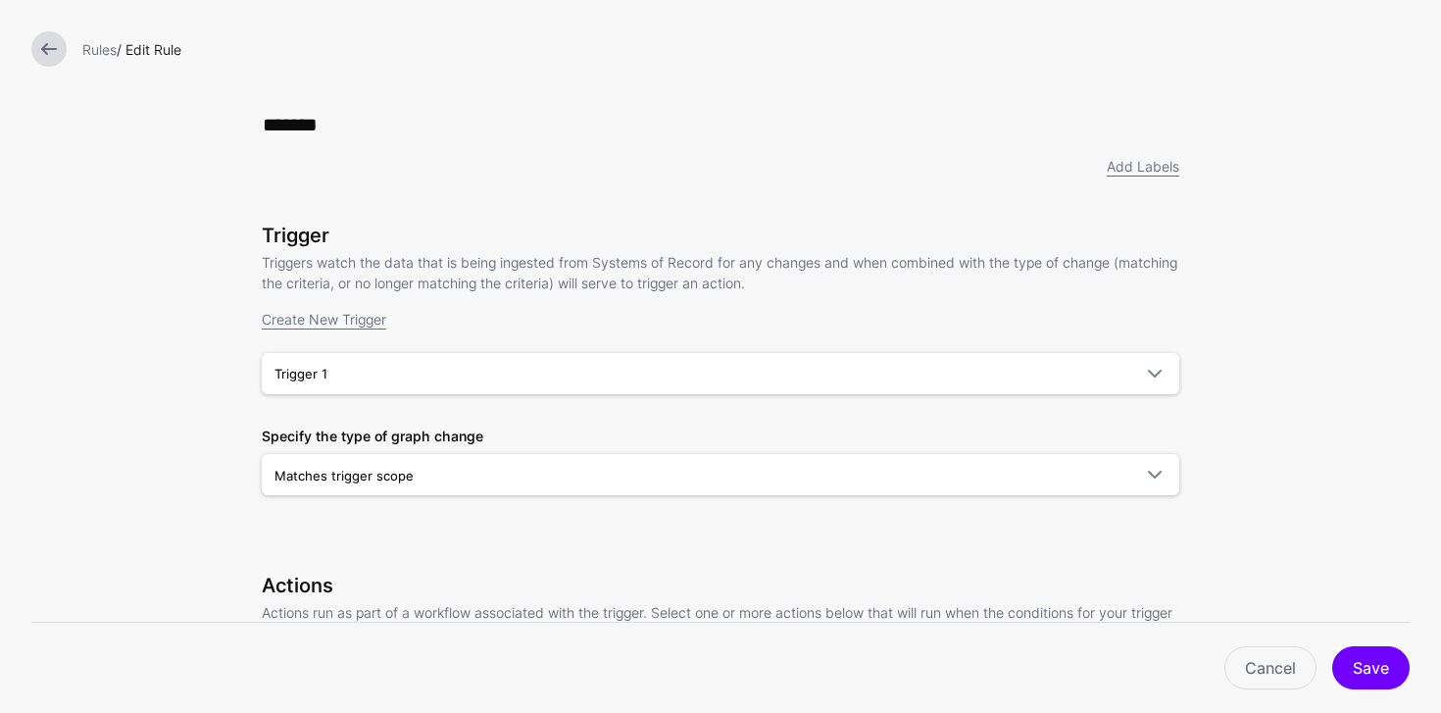
drag, startPoint x: 51, startPoint y: 51, endPoint x: 56, endPoint y: 76, distance: 26.0
click at [51, 51] on link at bounding box center [48, 48] width 35 height 35
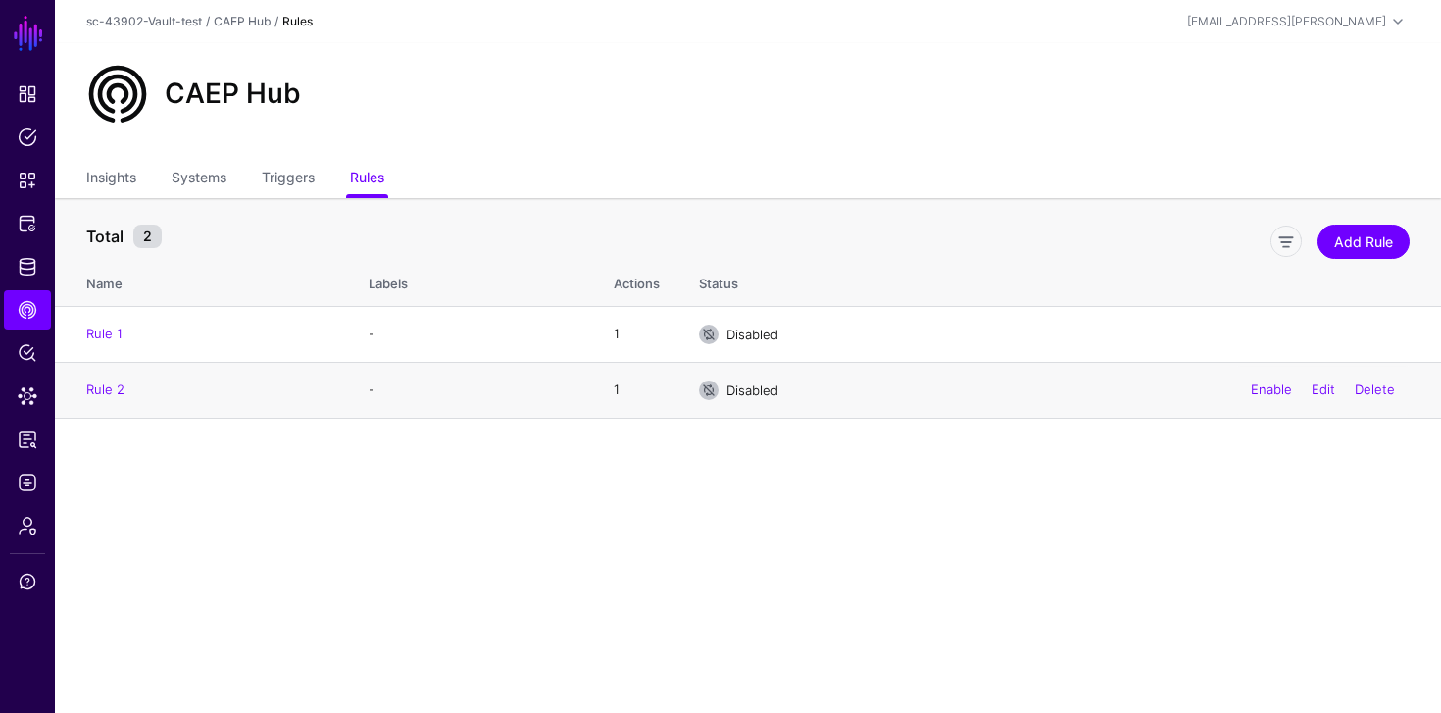
click at [109, 380] on td "Rule 2" at bounding box center [202, 390] width 294 height 56
click at [109, 384] on link "Rule 2" at bounding box center [105, 389] width 38 height 16
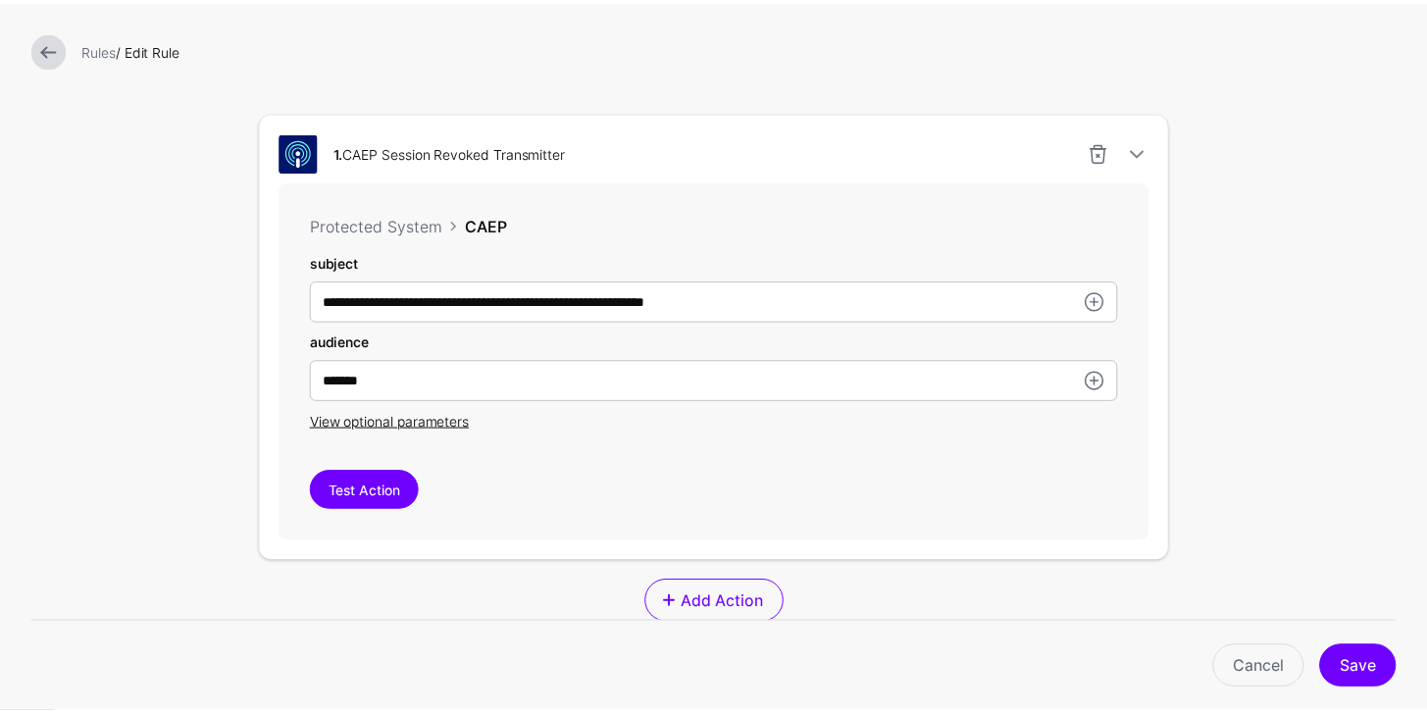
scroll to position [551, 0]
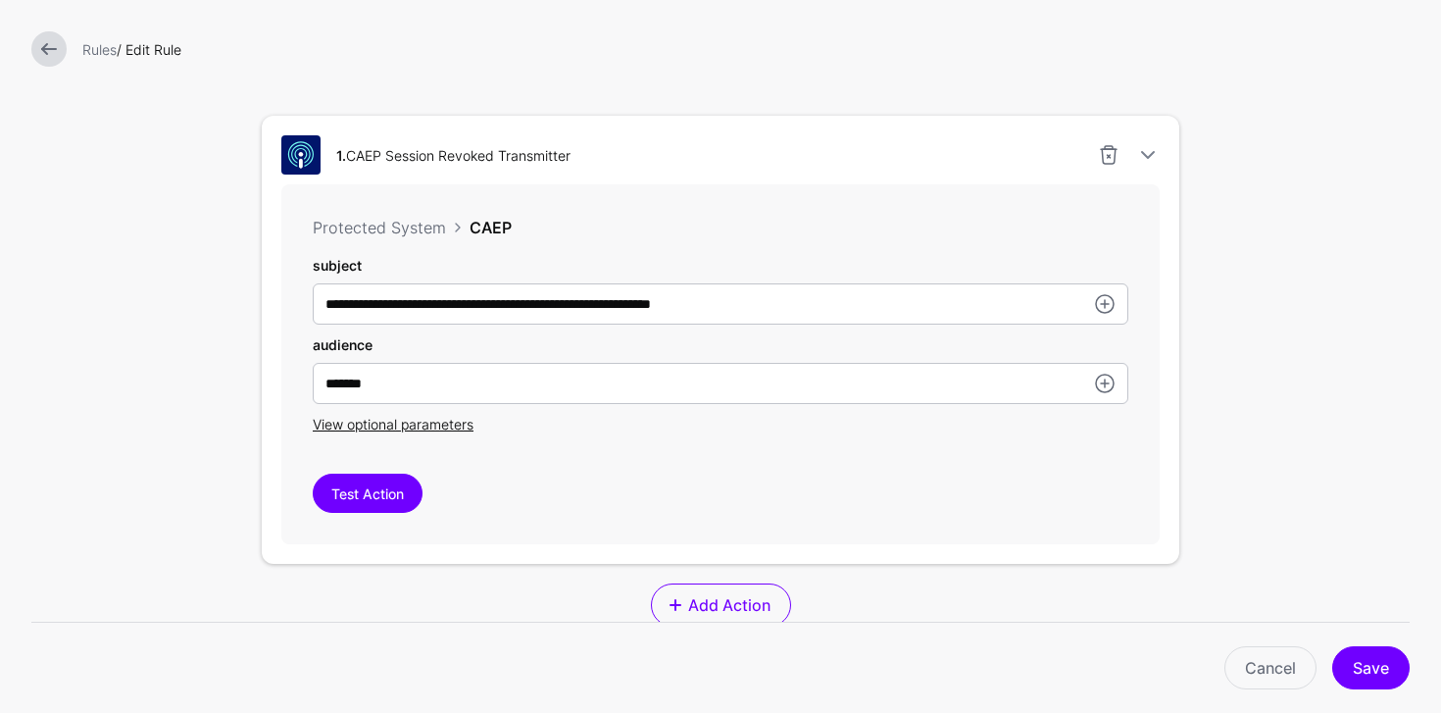
click at [39, 60] on link at bounding box center [48, 48] width 35 height 35
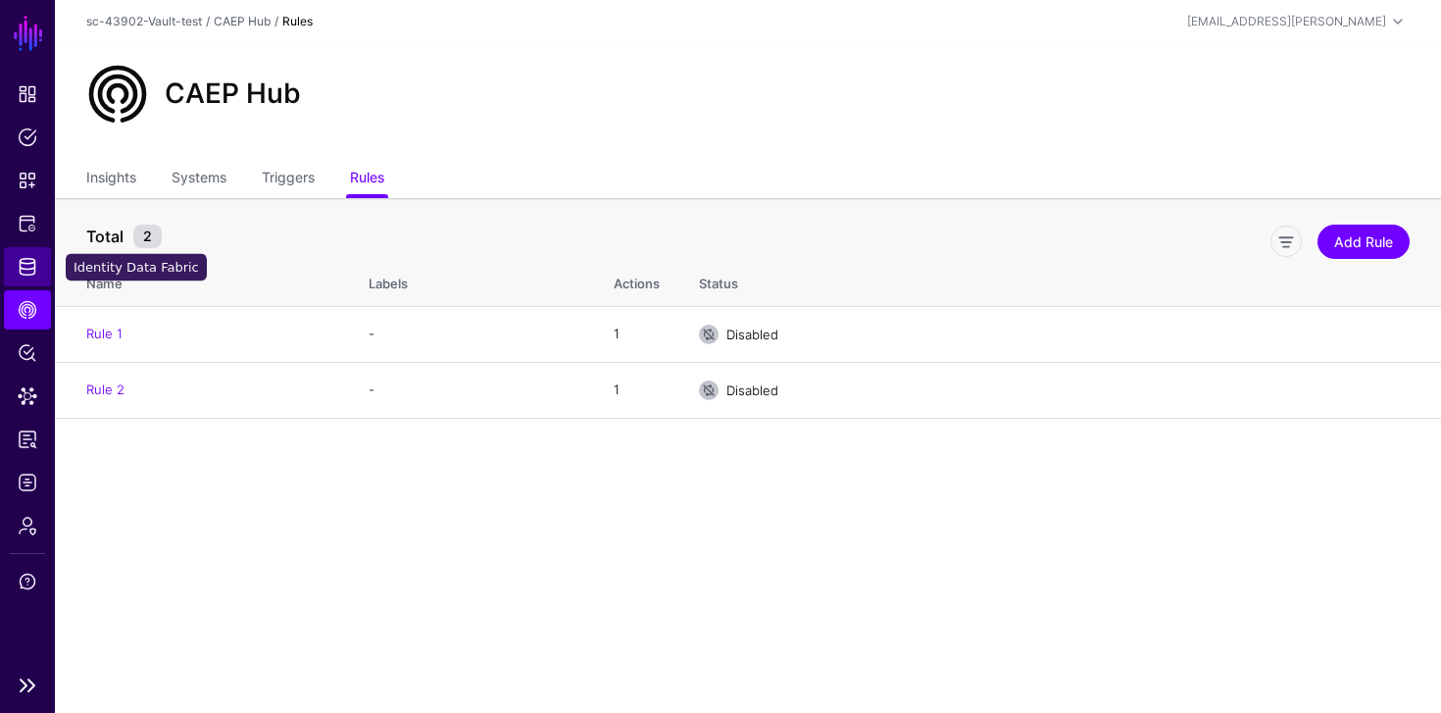
click at [23, 274] on span "Identity Data Fabric" at bounding box center [28, 267] width 20 height 20
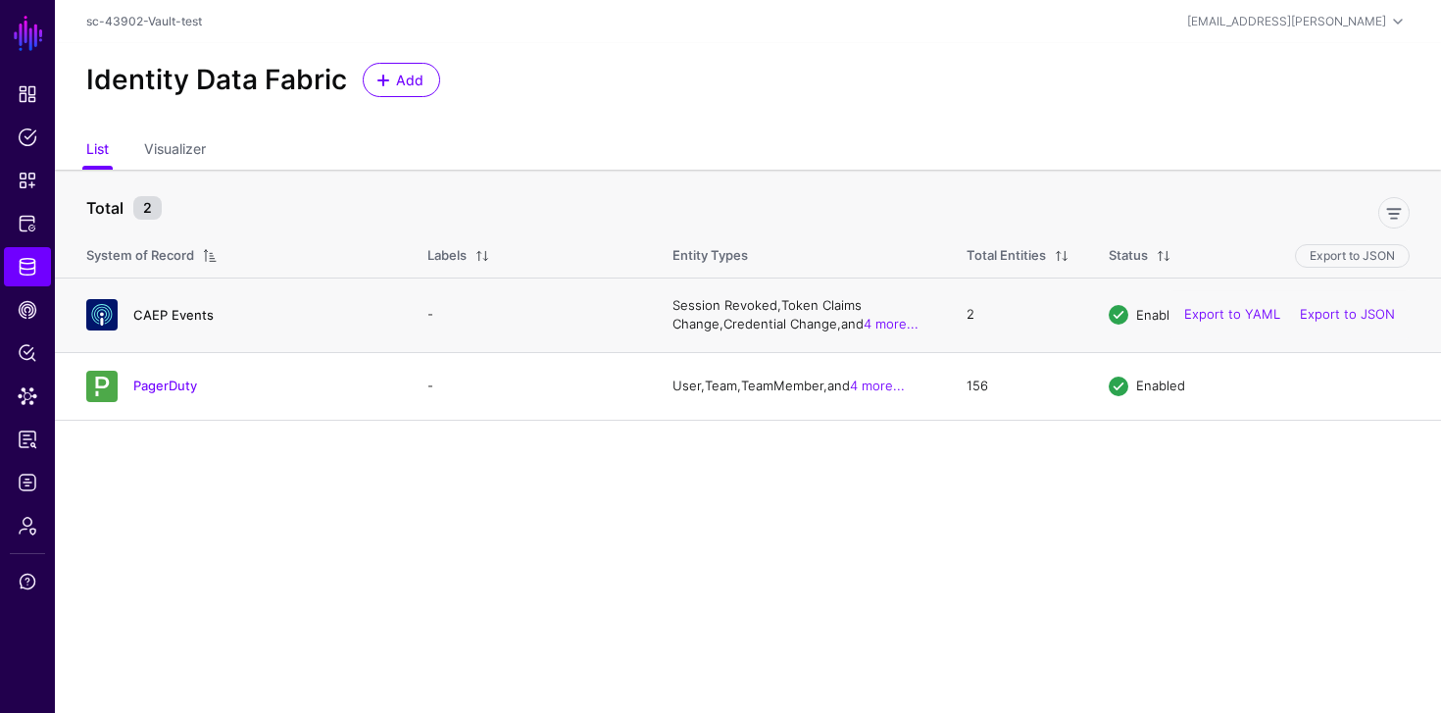
click at [144, 319] on link "CAEP Events" at bounding box center [173, 315] width 80 height 16
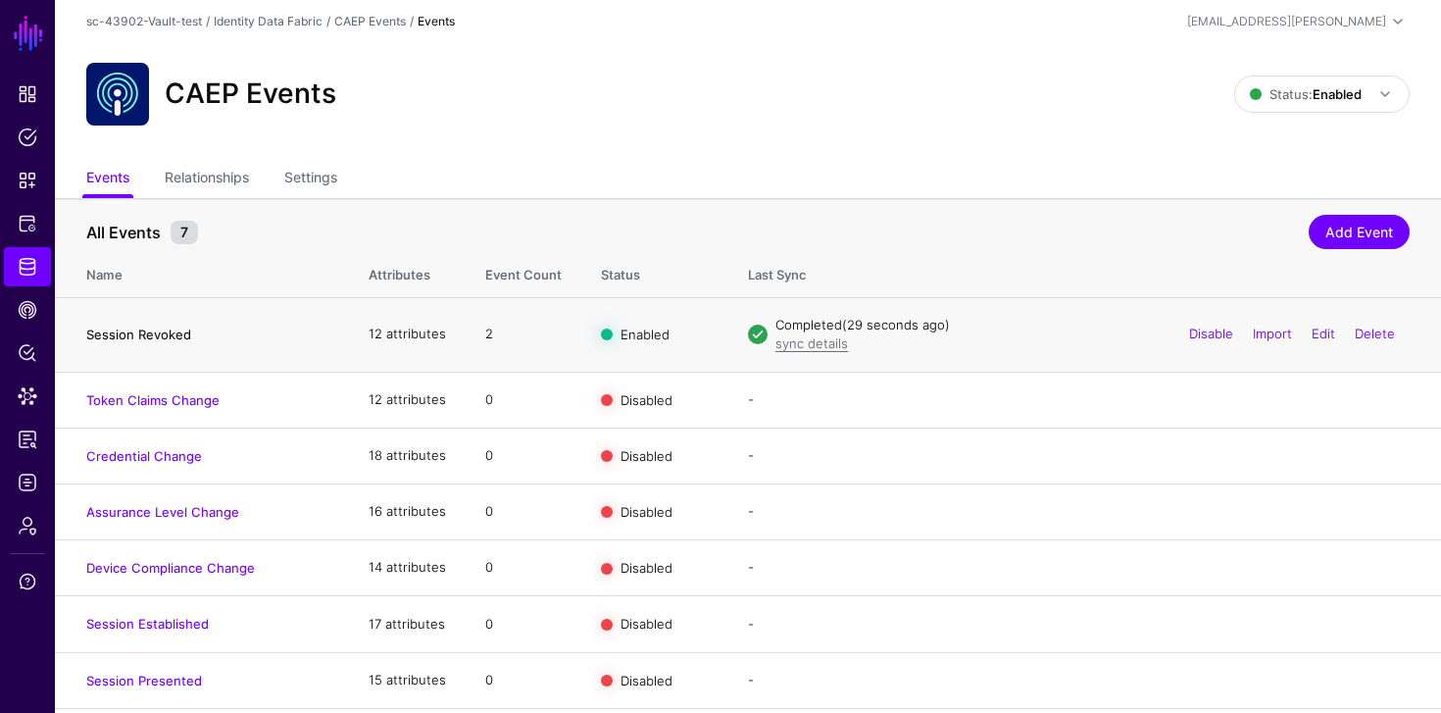
click at [180, 335] on link "Session Revoked" at bounding box center [138, 335] width 105 height 16
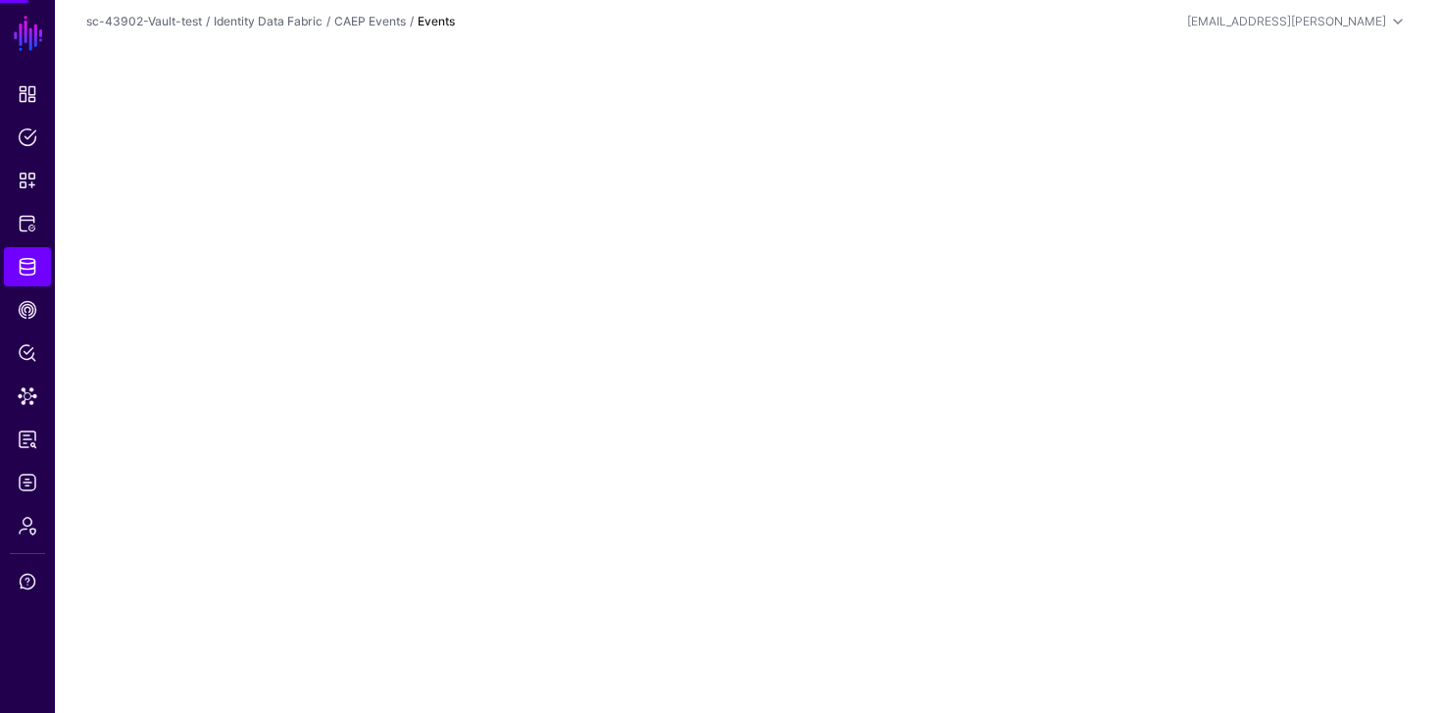
click at [180, 335] on main "SGNL Dashboard Policies Snippets Protected Systems Identity Data Fabric CAEP Hu…" at bounding box center [720, 356] width 1441 height 713
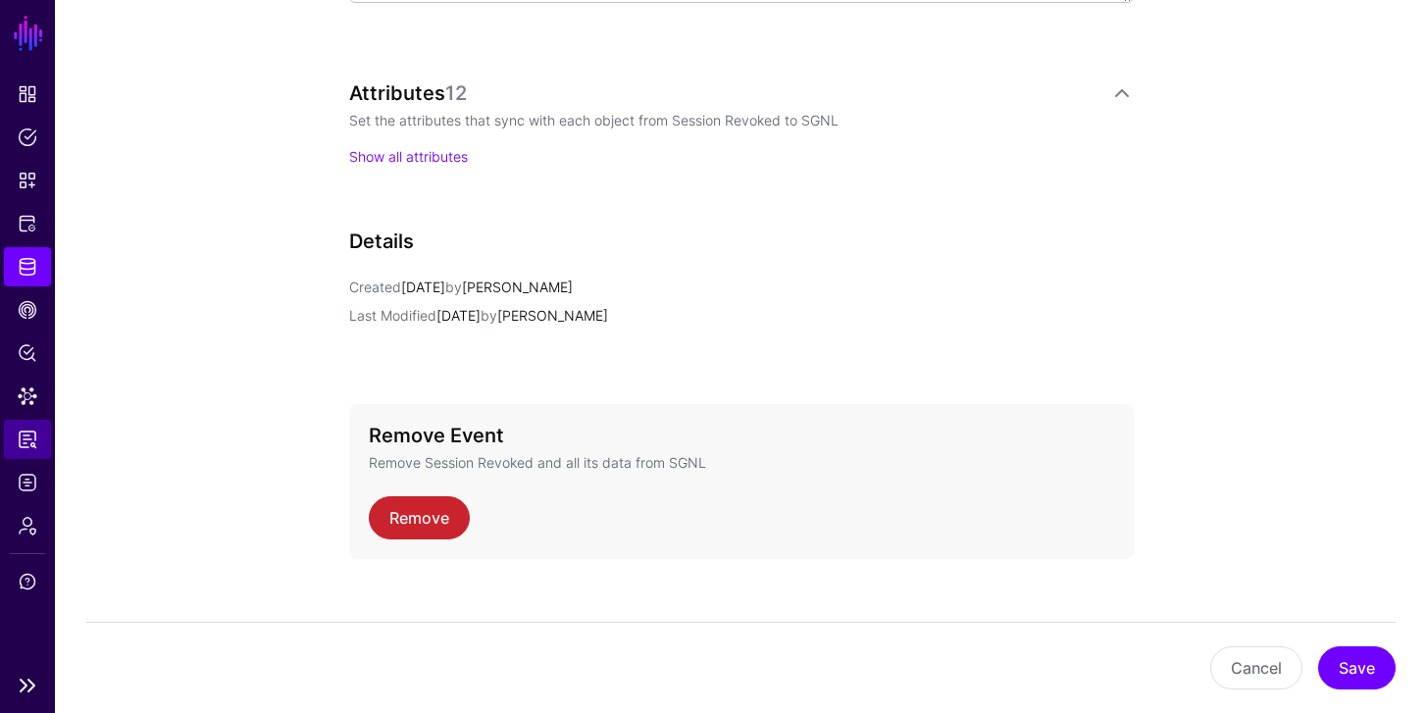
scroll to position [834, 0]
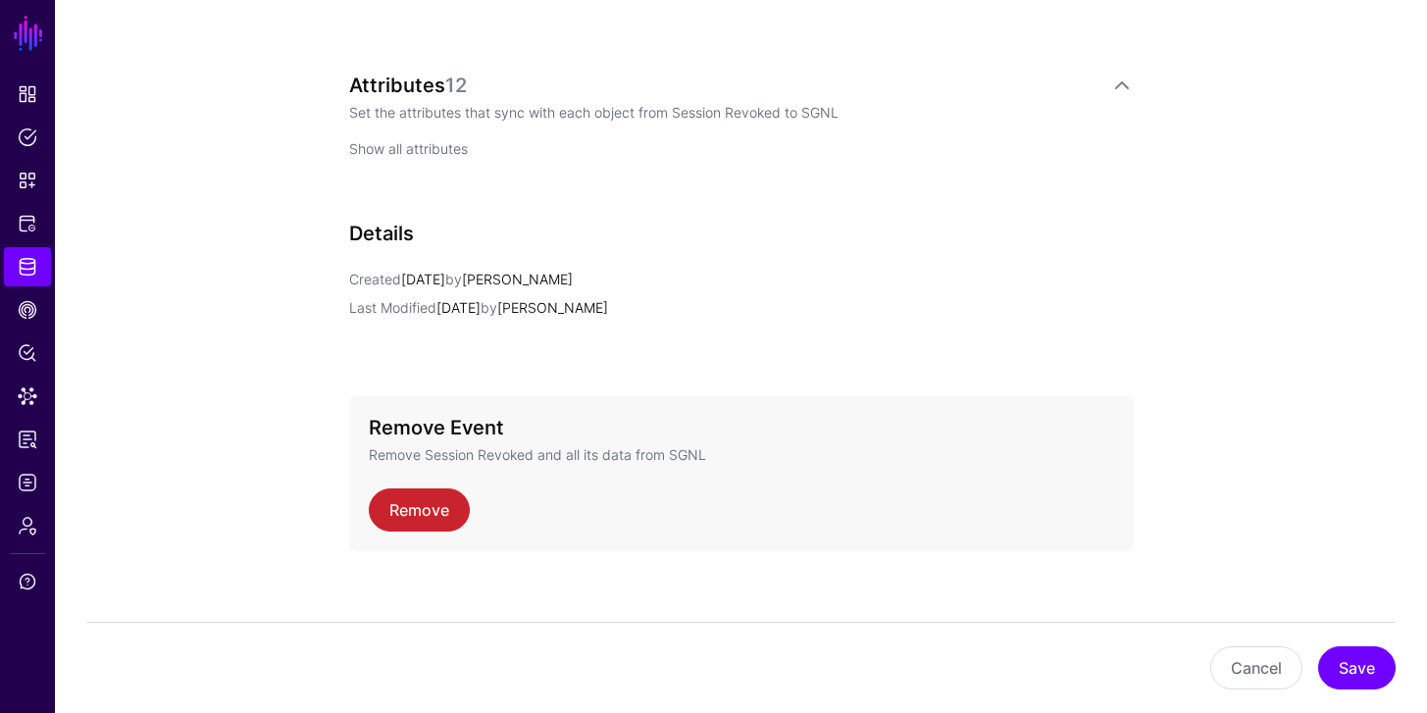
click at [405, 148] on link "Show all attributes" at bounding box center [408, 148] width 119 height 17
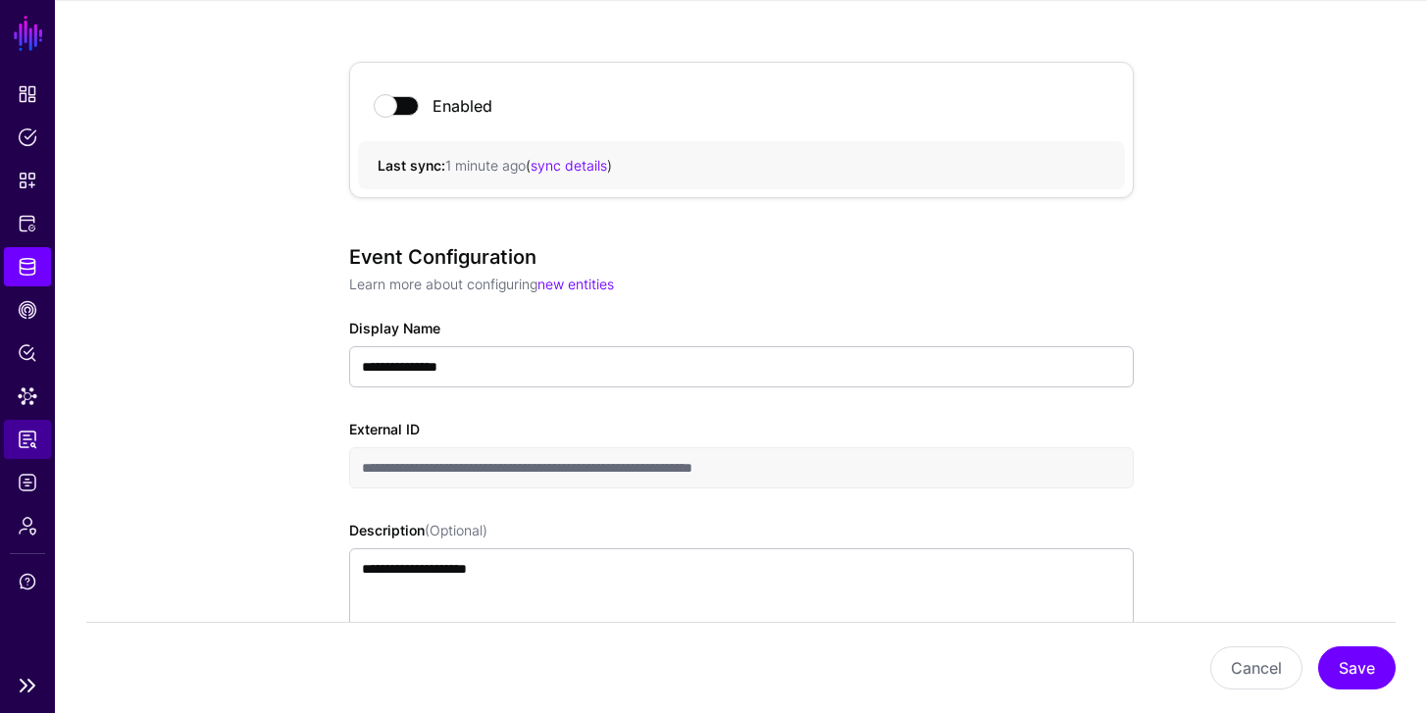
scroll to position [0, 0]
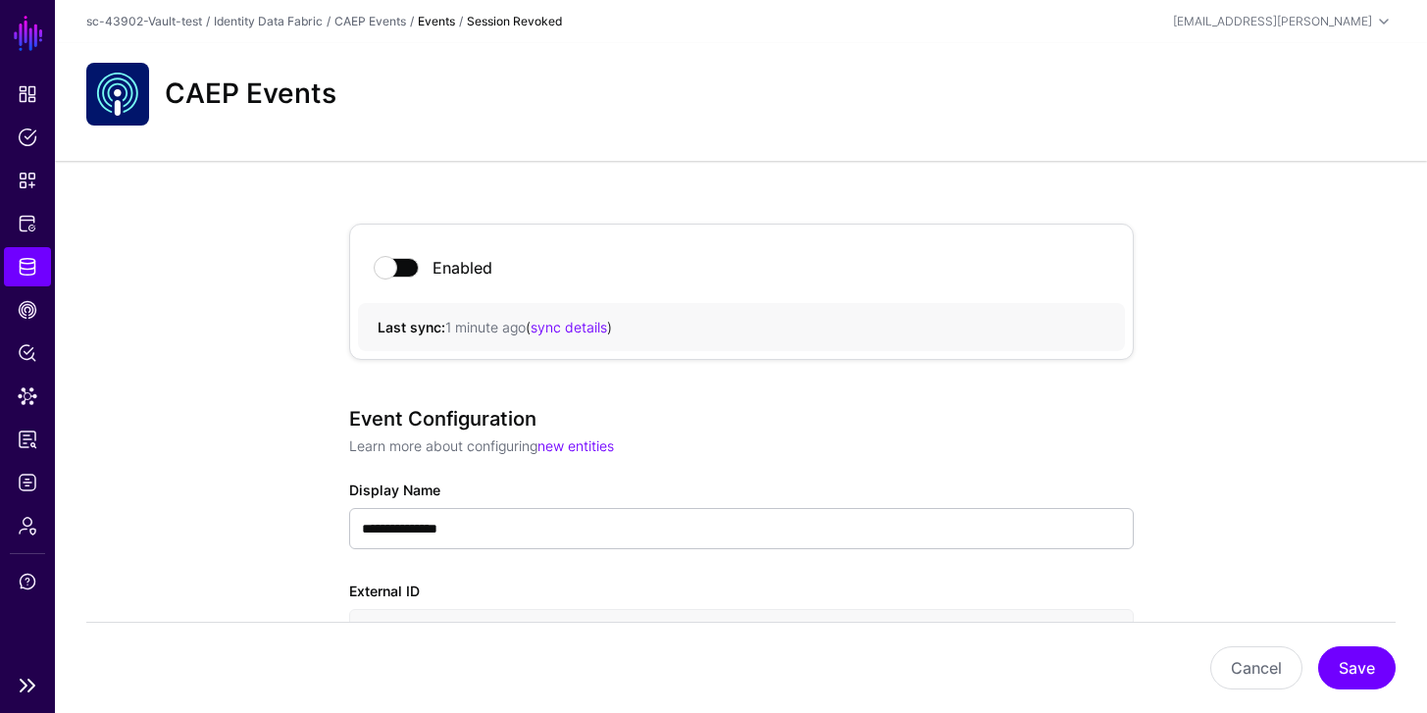
click at [26, 264] on span "Identity Data Fabric" at bounding box center [28, 267] width 20 height 20
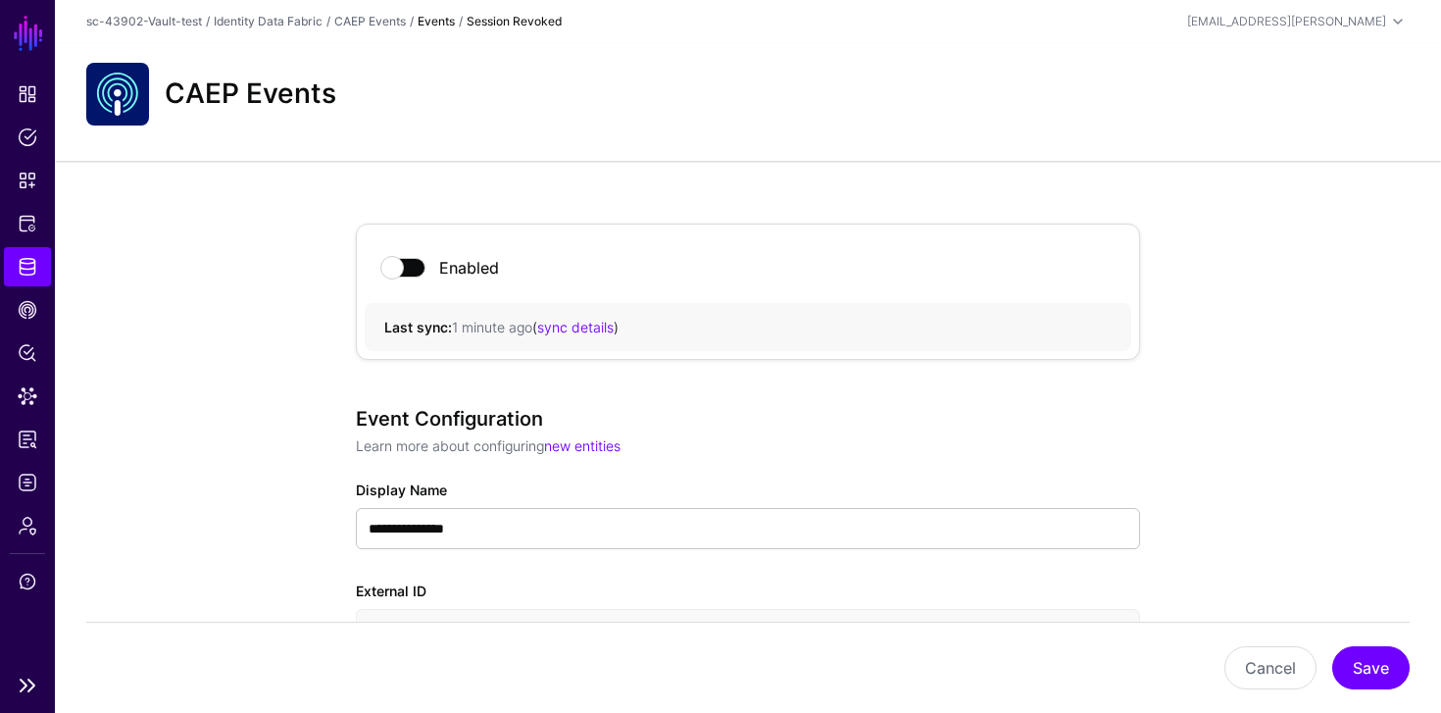
click at [26, 264] on span "Identity Data Fabric" at bounding box center [28, 267] width 20 height 20
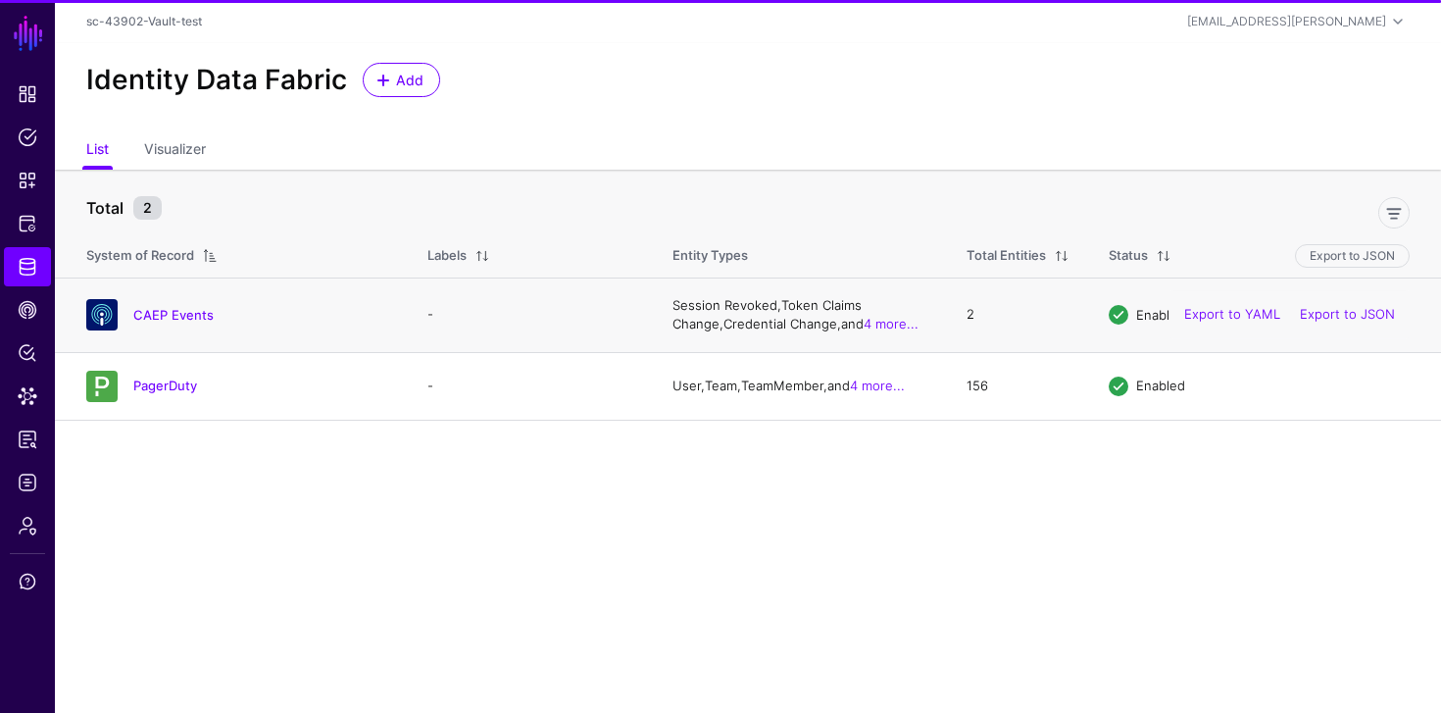
click at [169, 297] on td "CAEP Events" at bounding box center [231, 314] width 353 height 75
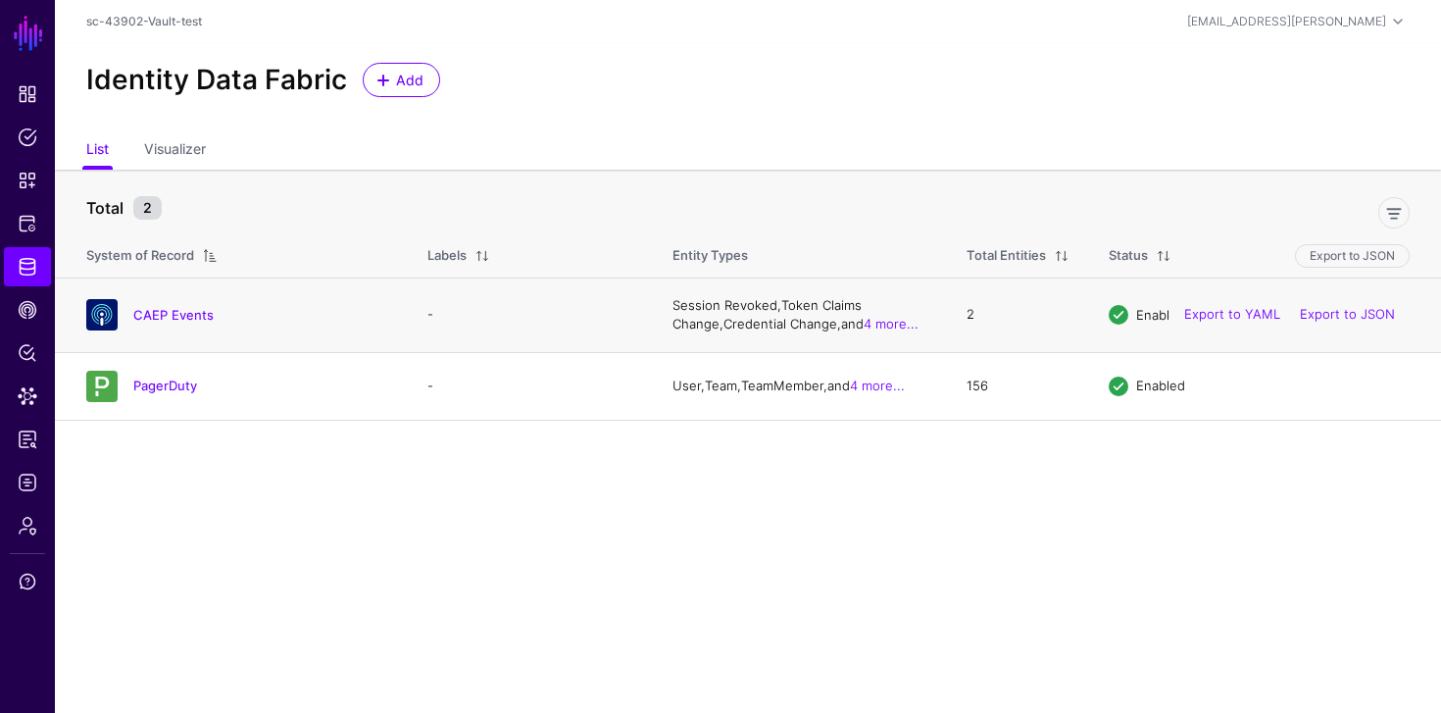
click at [171, 305] on div "CAEP Events" at bounding box center [237, 314] width 318 height 31
click at [180, 319] on link "CAEP Events" at bounding box center [173, 315] width 80 height 16
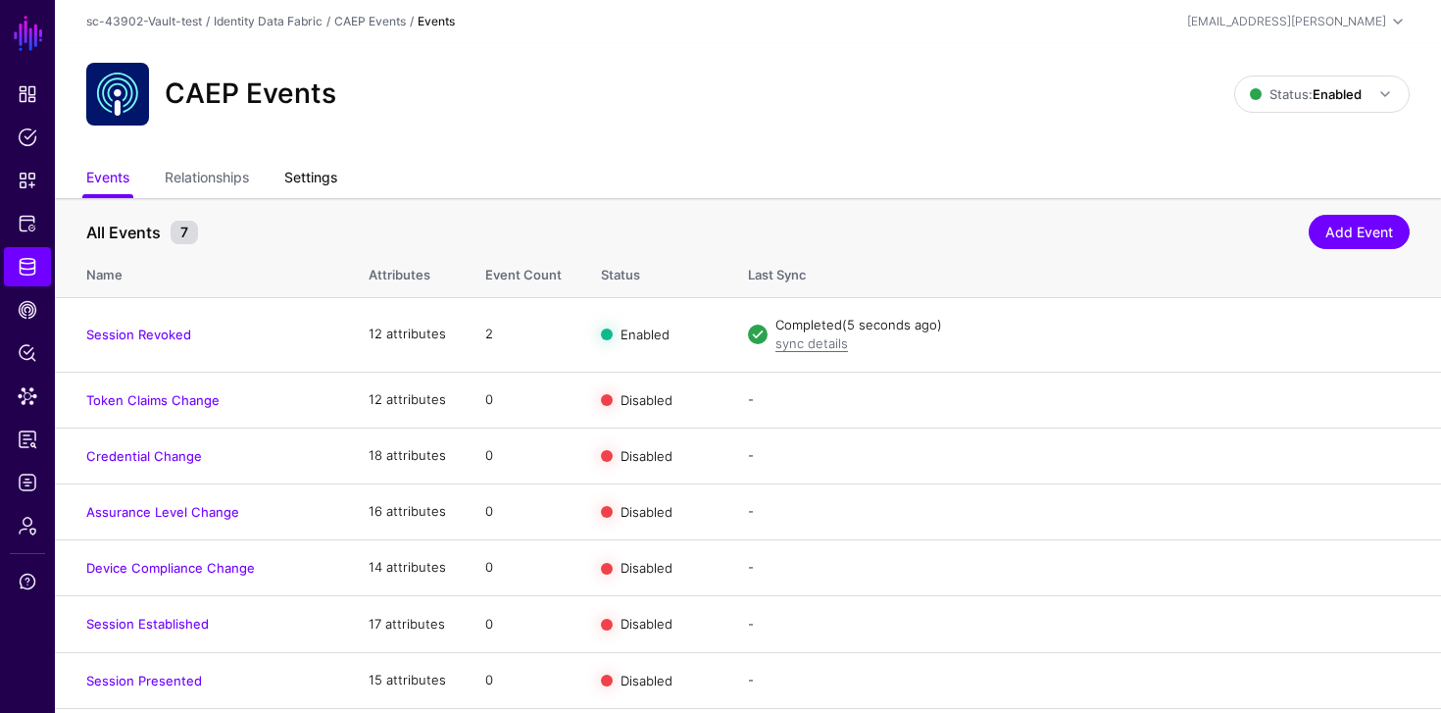
click at [302, 176] on link "Settings" at bounding box center [310, 179] width 53 height 37
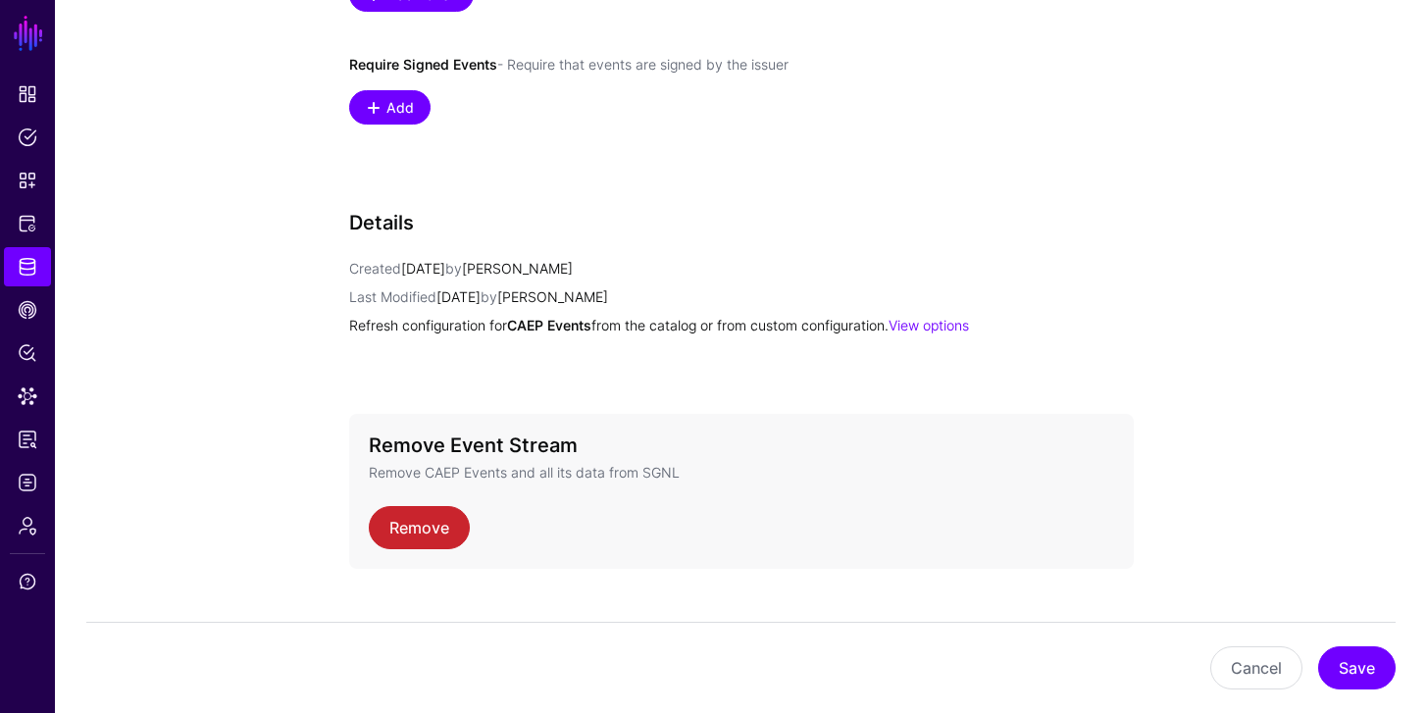
scroll to position [1403, 0]
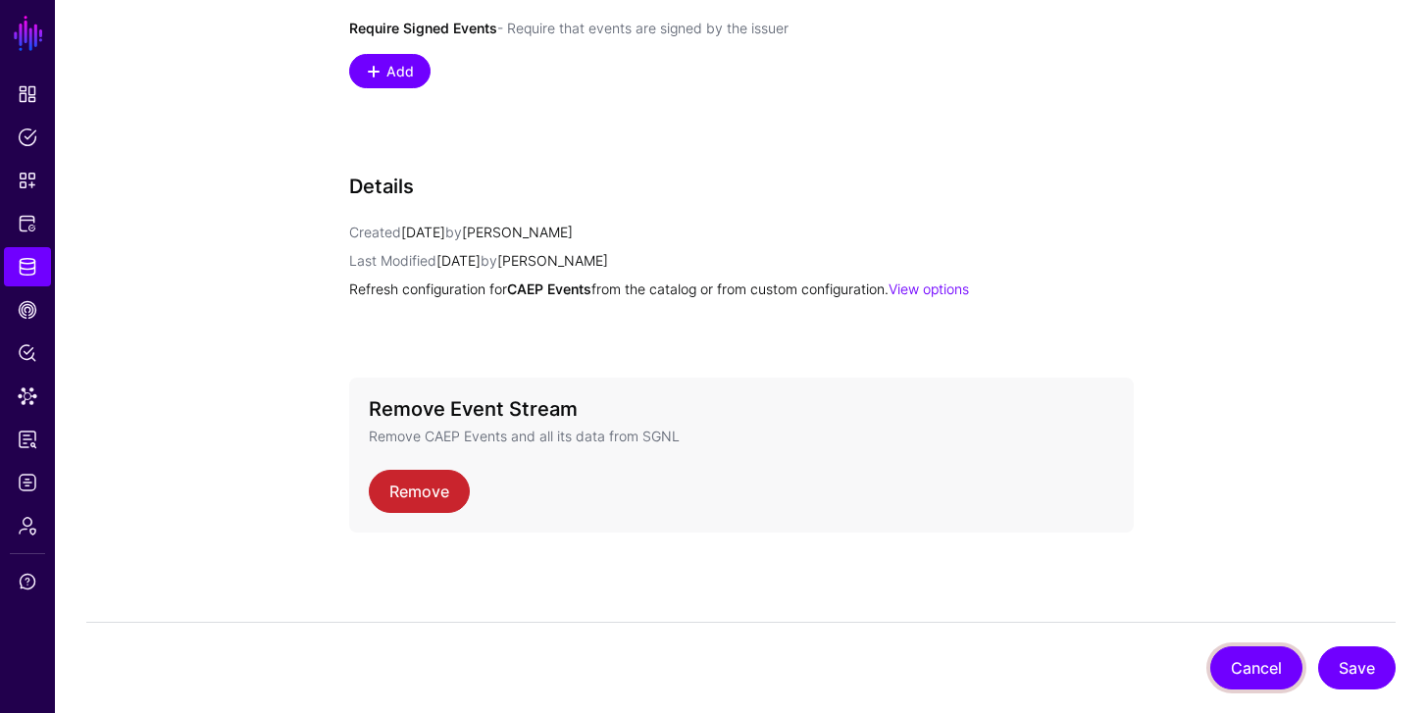
click at [1226, 660] on button "Cancel" at bounding box center [1256, 667] width 92 height 43
